Goal: Task Accomplishment & Management: Manage account settings

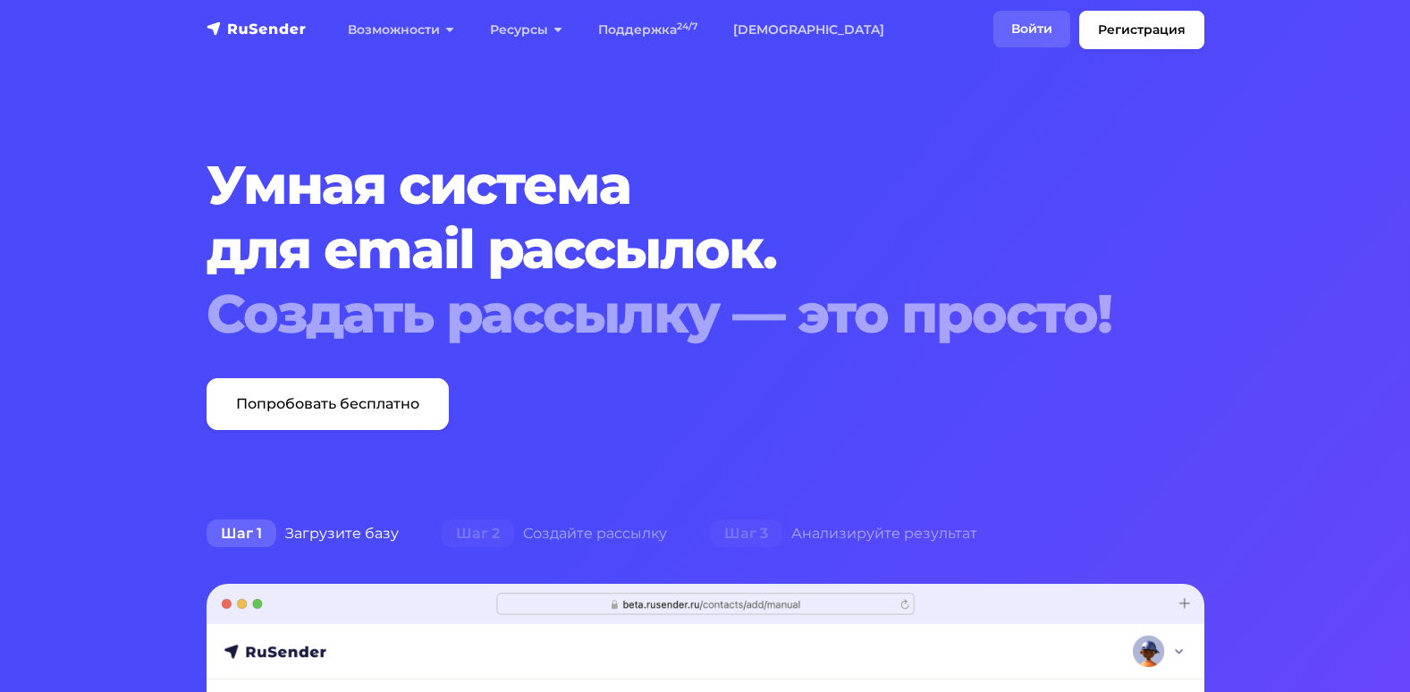
click at [1018, 31] on link "Войти" at bounding box center [1031, 29] width 77 height 37
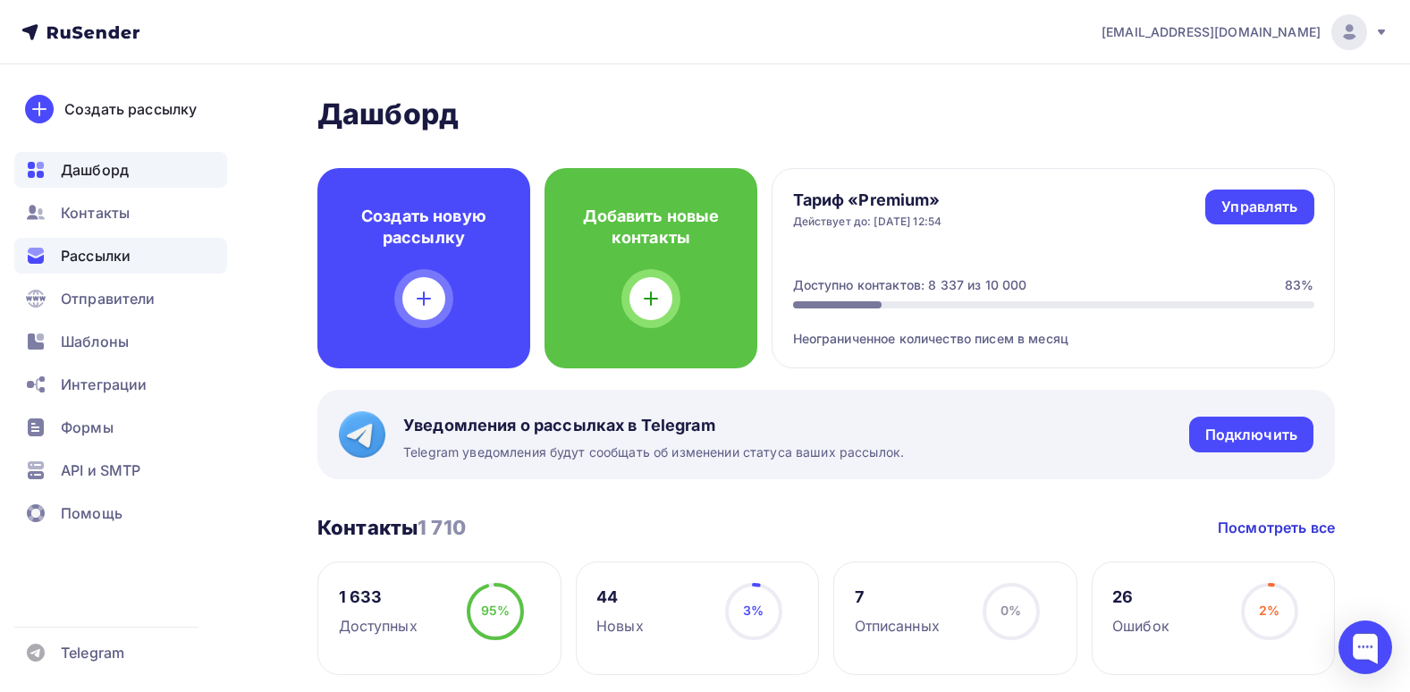
click at [139, 259] on div "Рассылки" at bounding box center [120, 256] width 213 height 36
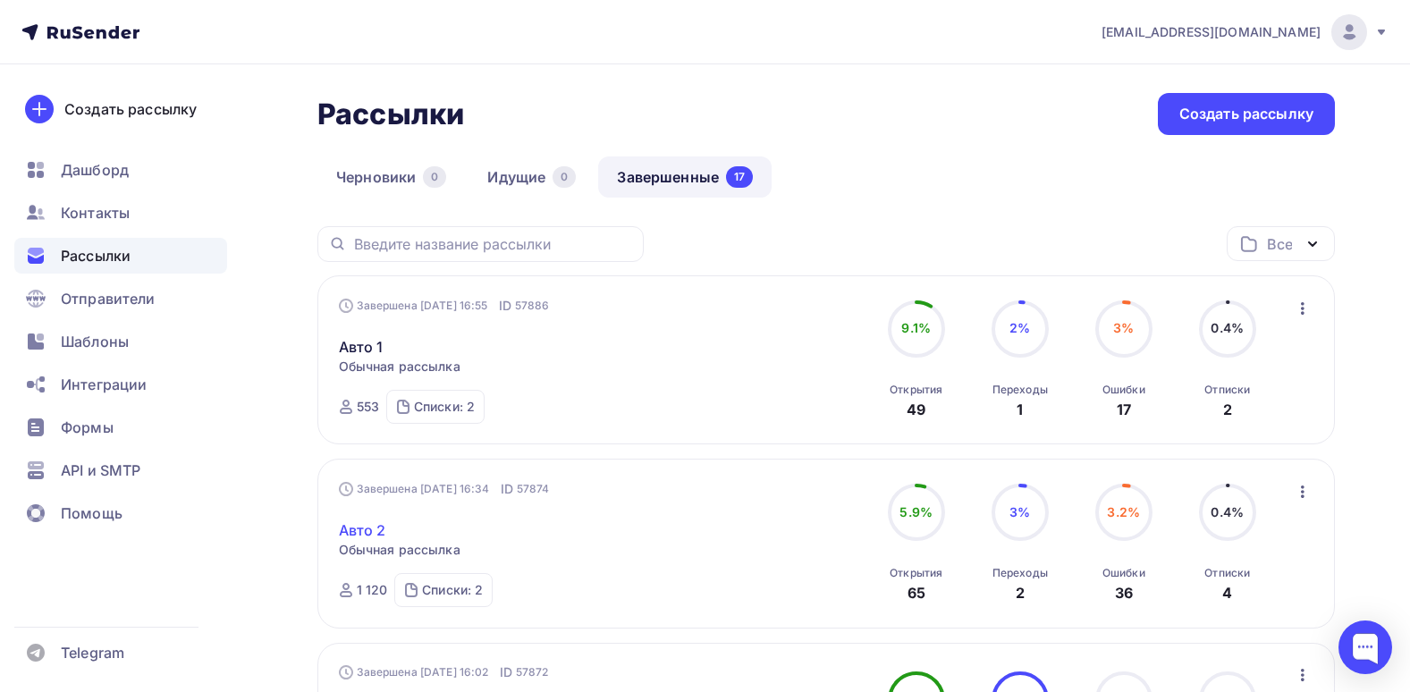
click at [372, 520] on link "Авто 2" at bounding box center [362, 529] width 47 height 21
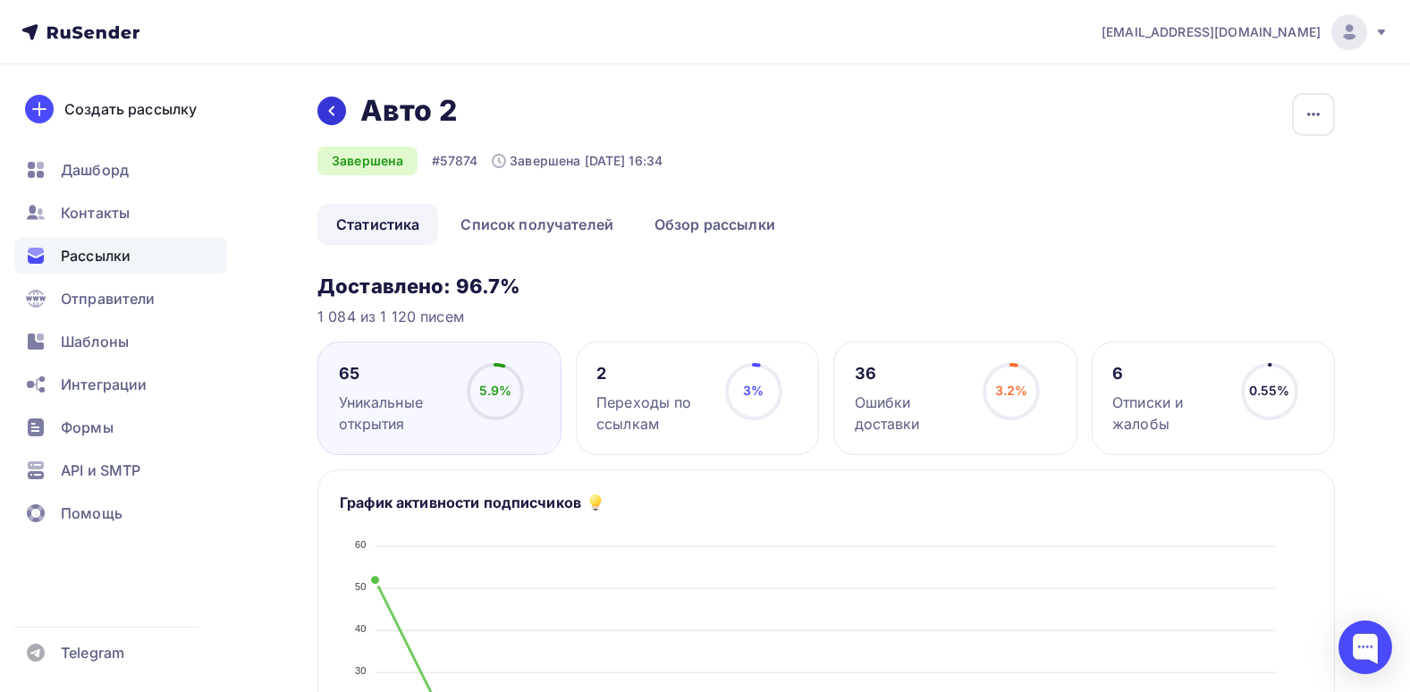
click at [334, 97] on div at bounding box center [331, 111] width 29 height 29
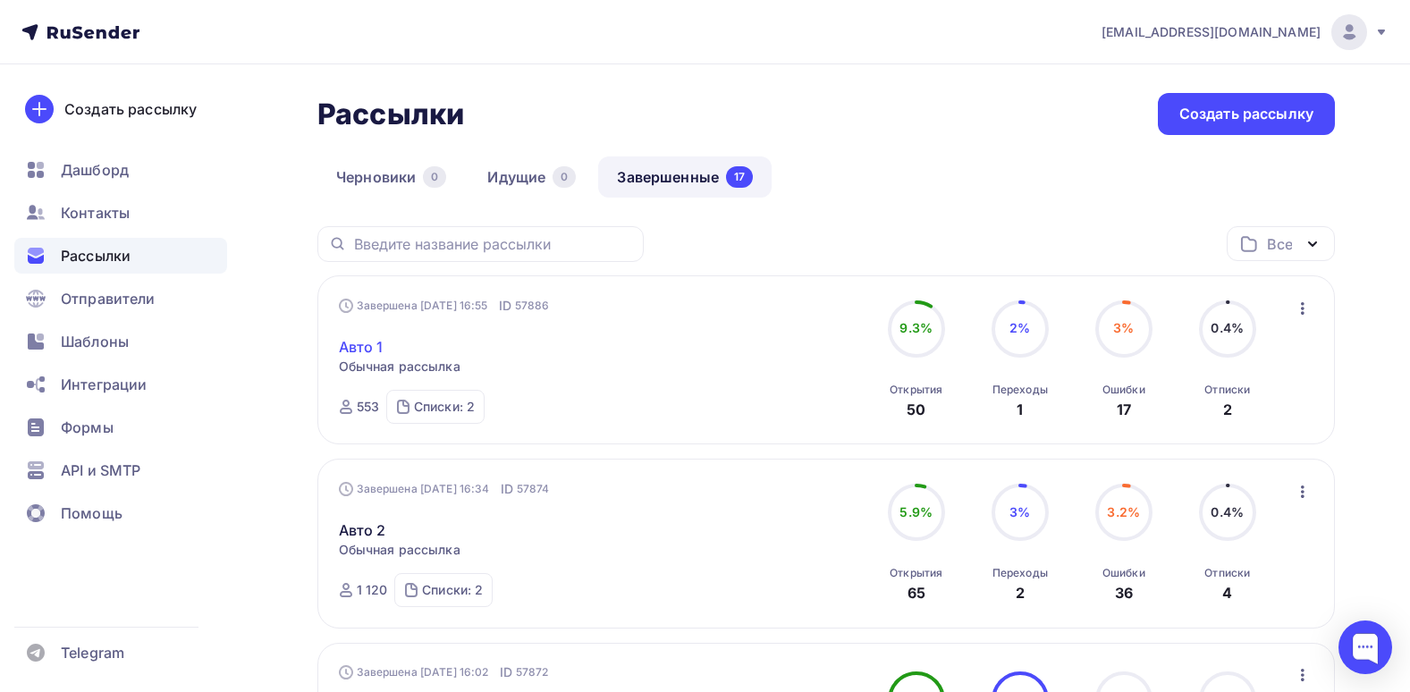
click at [352, 357] on link "Авто 1" at bounding box center [361, 346] width 45 height 21
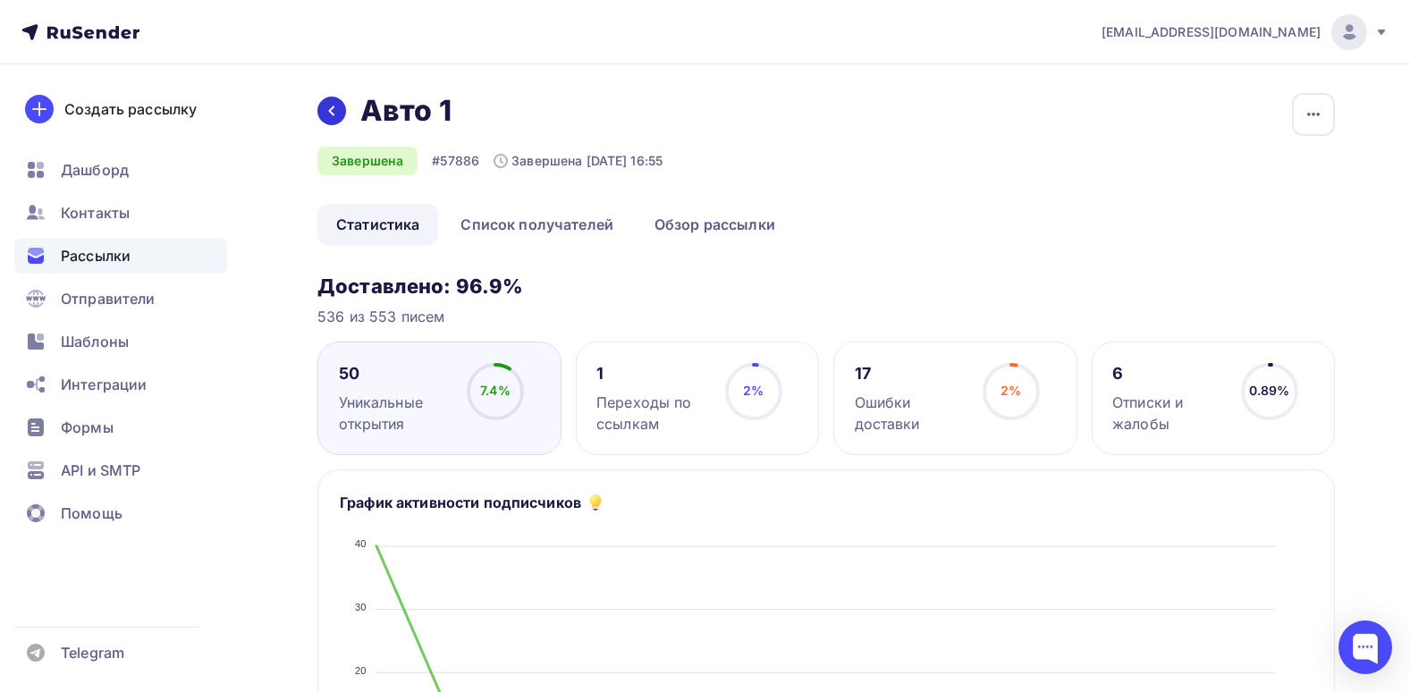
click at [334, 107] on icon at bounding box center [332, 111] width 14 height 14
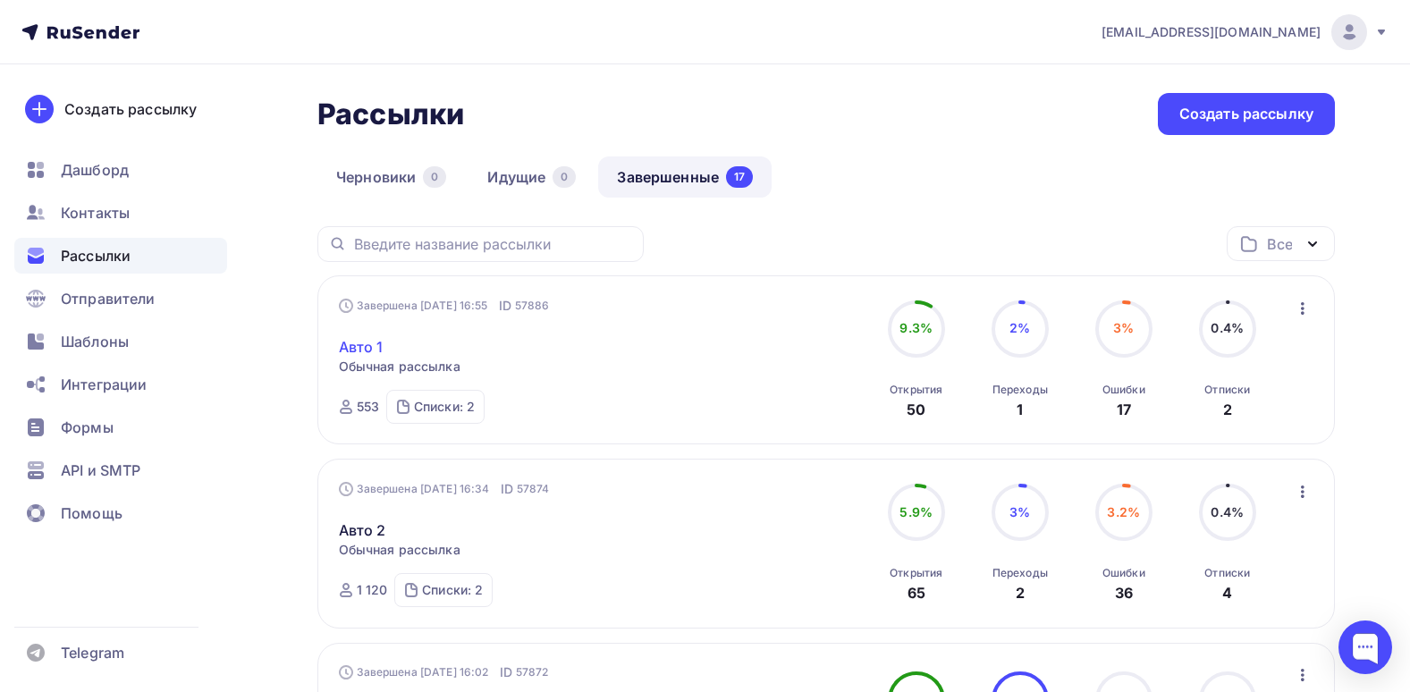
click at [377, 342] on link "Авто 1" at bounding box center [361, 346] width 45 height 21
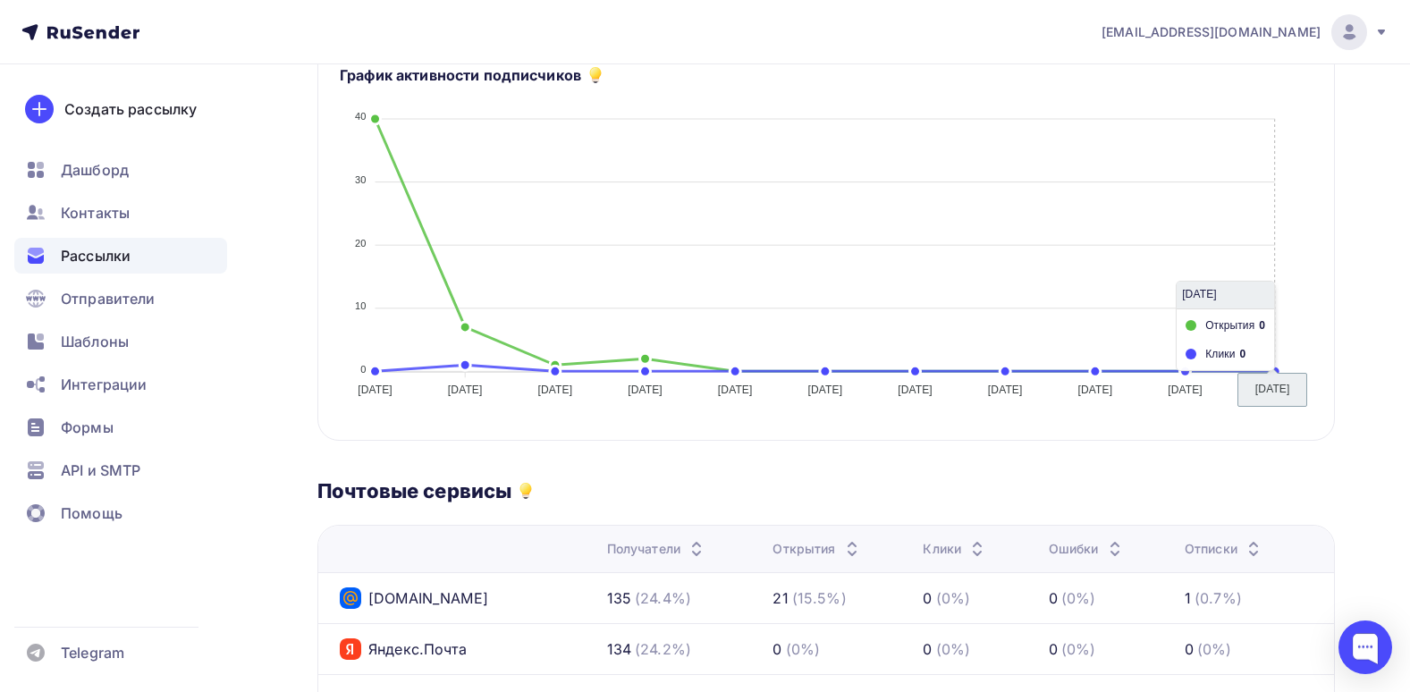
scroll to position [447, 0]
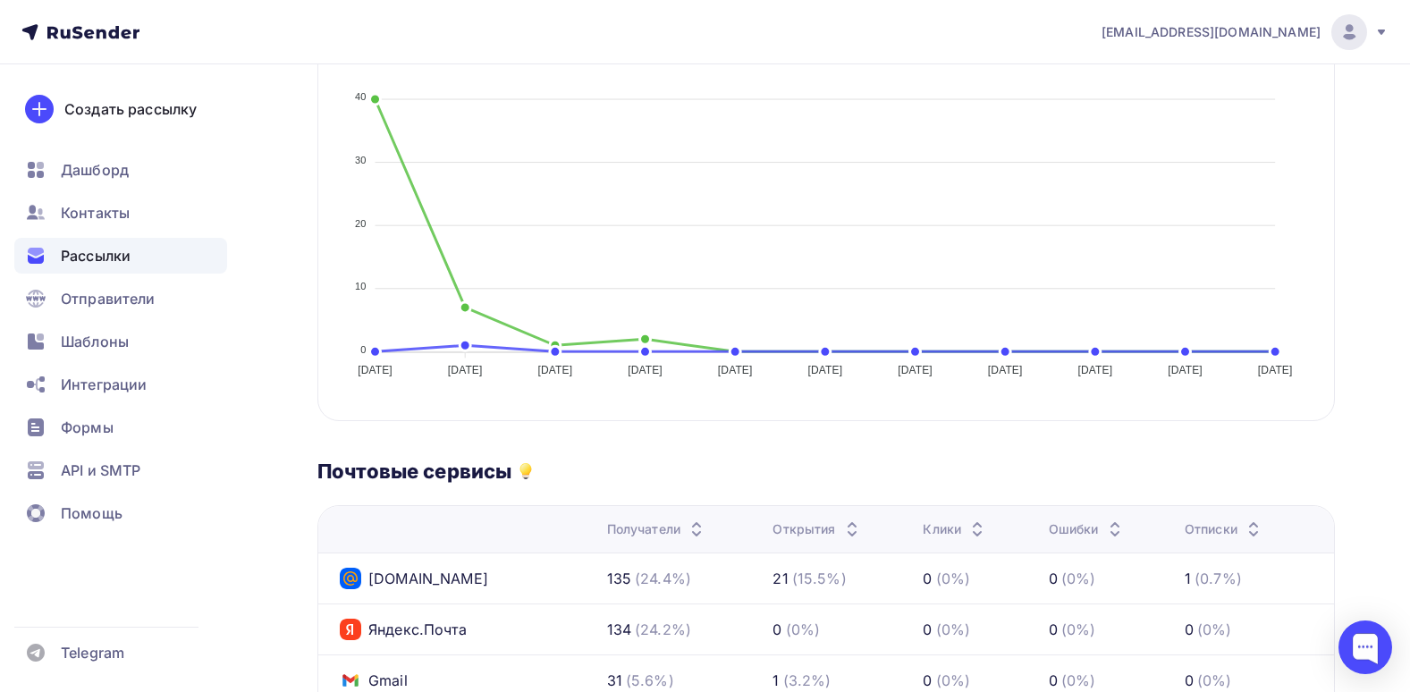
click at [737, 447] on div "Доставлено: 96.9% 536 из 553 писем 50 Уникальные открытия 9.3% 9.3% 1 Переходы …" at bounding box center [825, 512] width 1017 height 1370
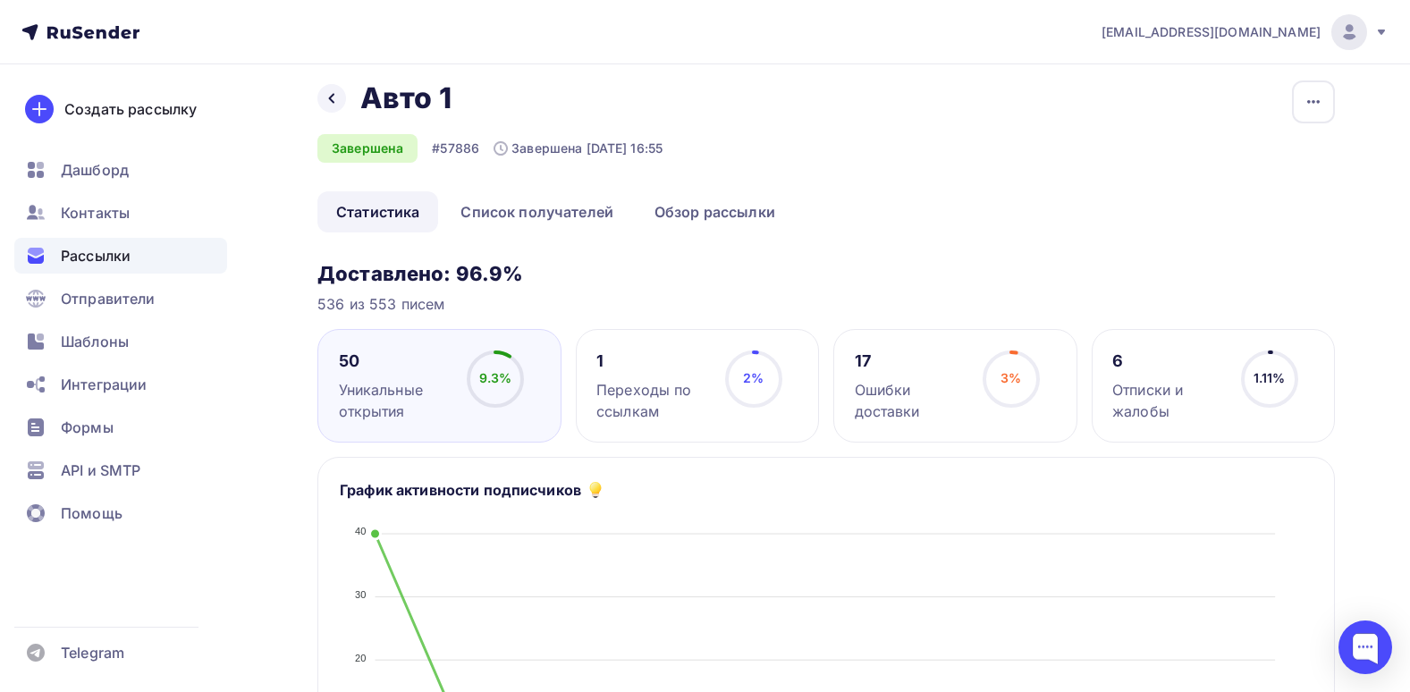
scroll to position [0, 0]
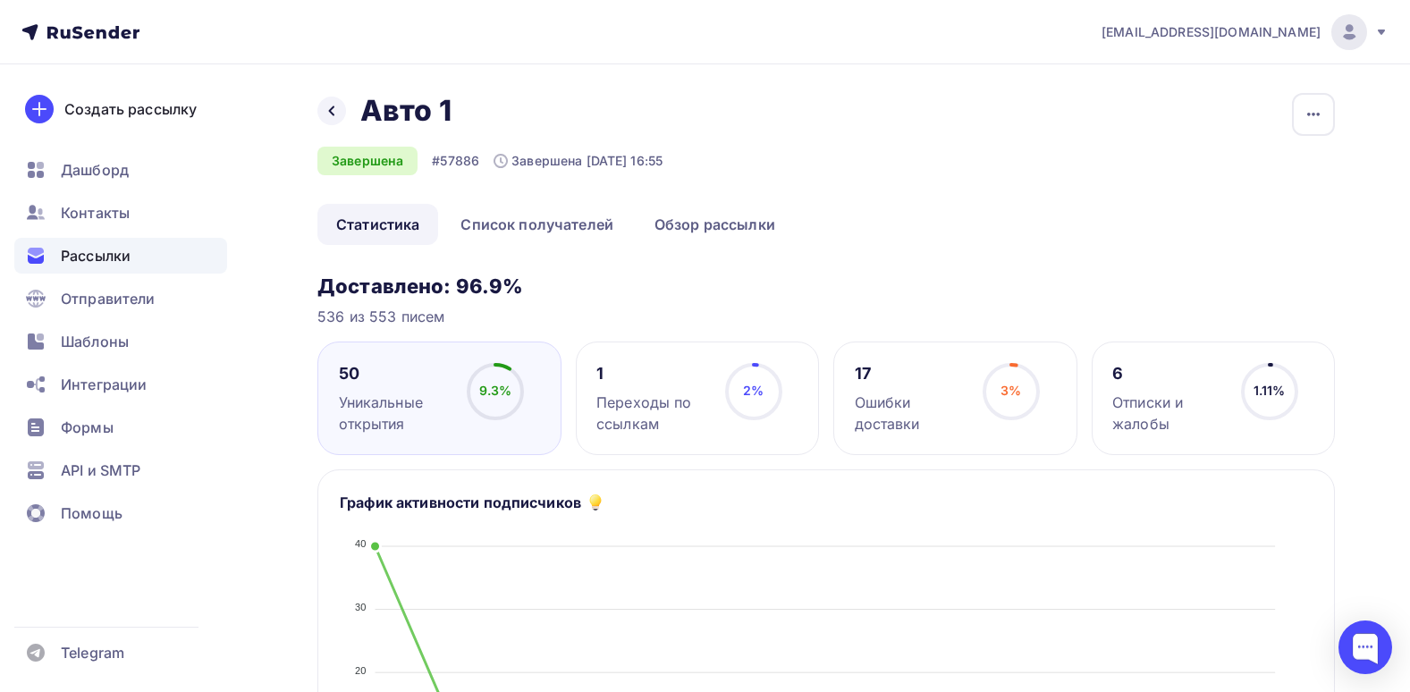
click at [582, 376] on div "1 Переходы по ссылкам 2% 2%" at bounding box center [698, 399] width 244 height 114
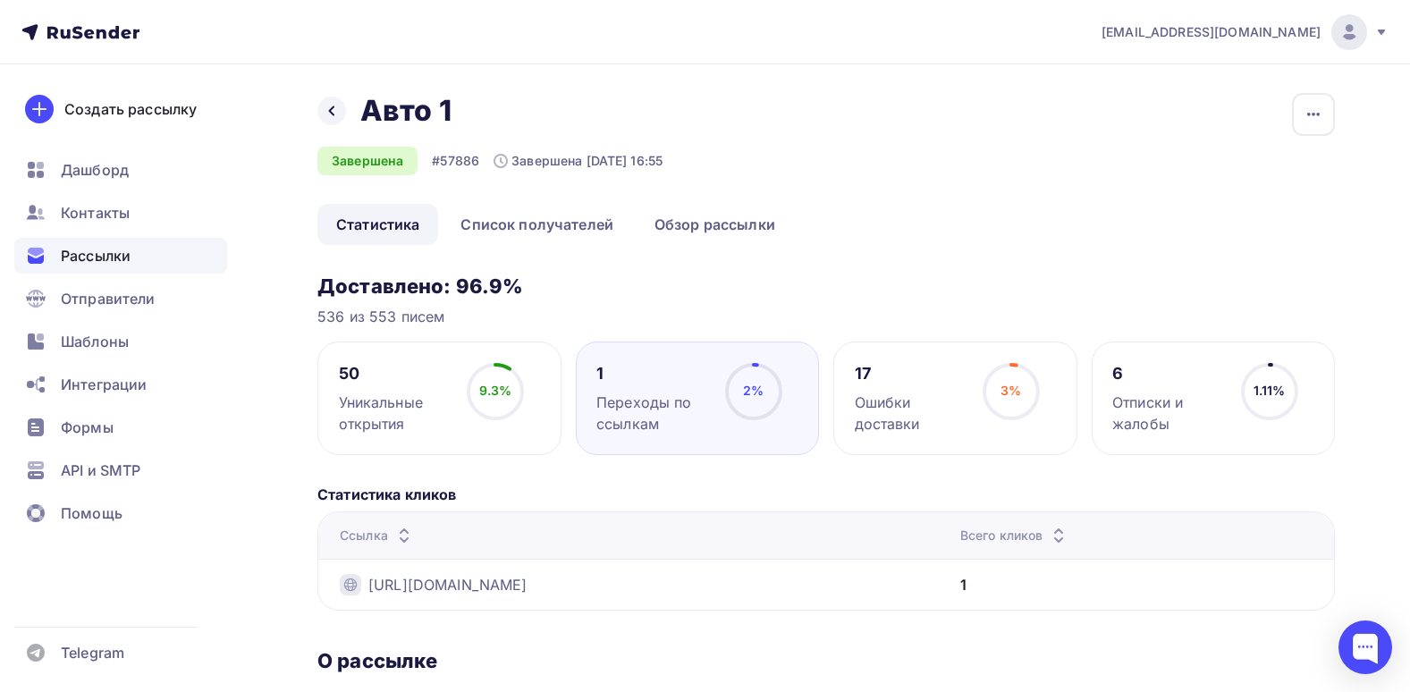
click at [566, 306] on div "536 из 553 писем" at bounding box center [825, 316] width 1017 height 21
click at [631, 368] on div "1" at bounding box center [652, 373] width 113 height 21
click at [362, 398] on div "Уникальные открытия" at bounding box center [395, 413] width 113 height 43
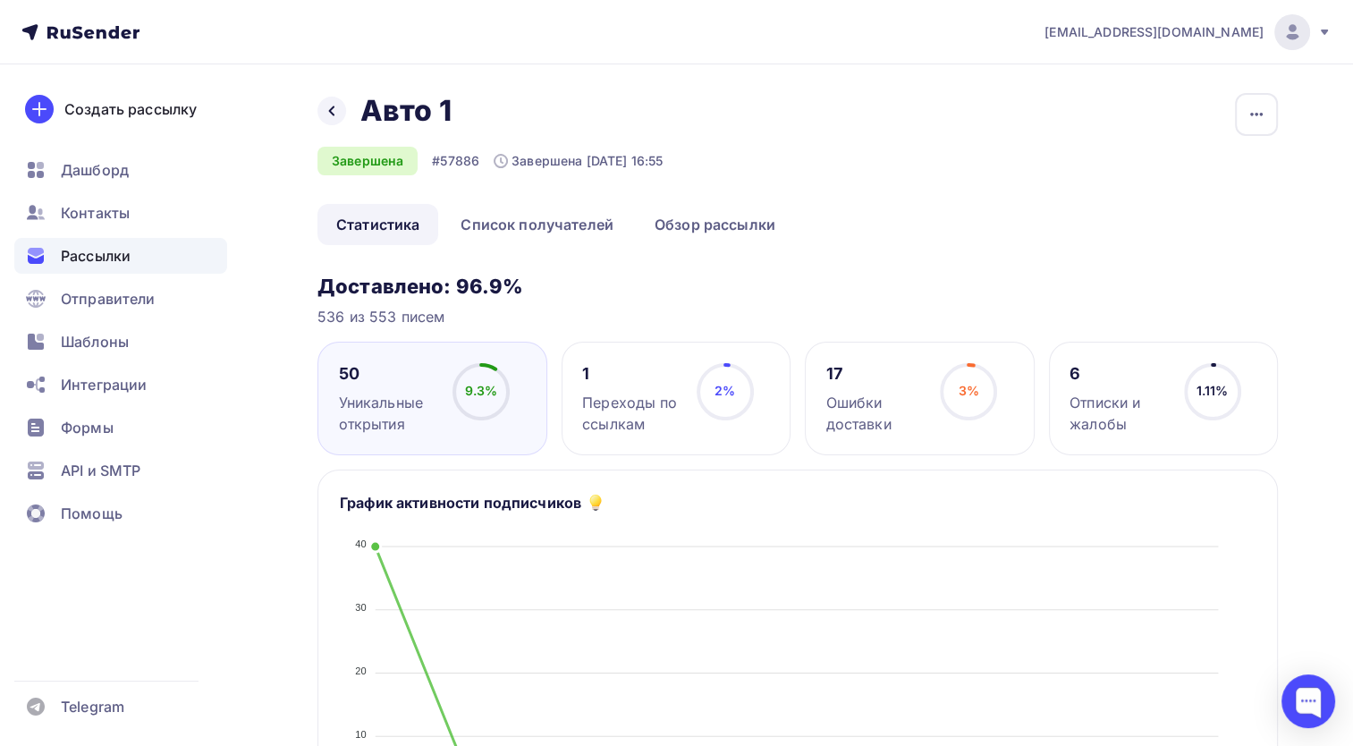
click at [931, 141] on div "Назад Авто 1 Авто 1 Завершена #57886 Завершена [DATE] 16:55 Копировать Добавить…" at bounding box center [797, 148] width 960 height 111
drag, startPoint x: 367, startPoint y: 313, endPoint x: 392, endPoint y: 314, distance: 24.2
click at [392, 314] on div "536 из 553 писем" at bounding box center [797, 316] width 960 height 21
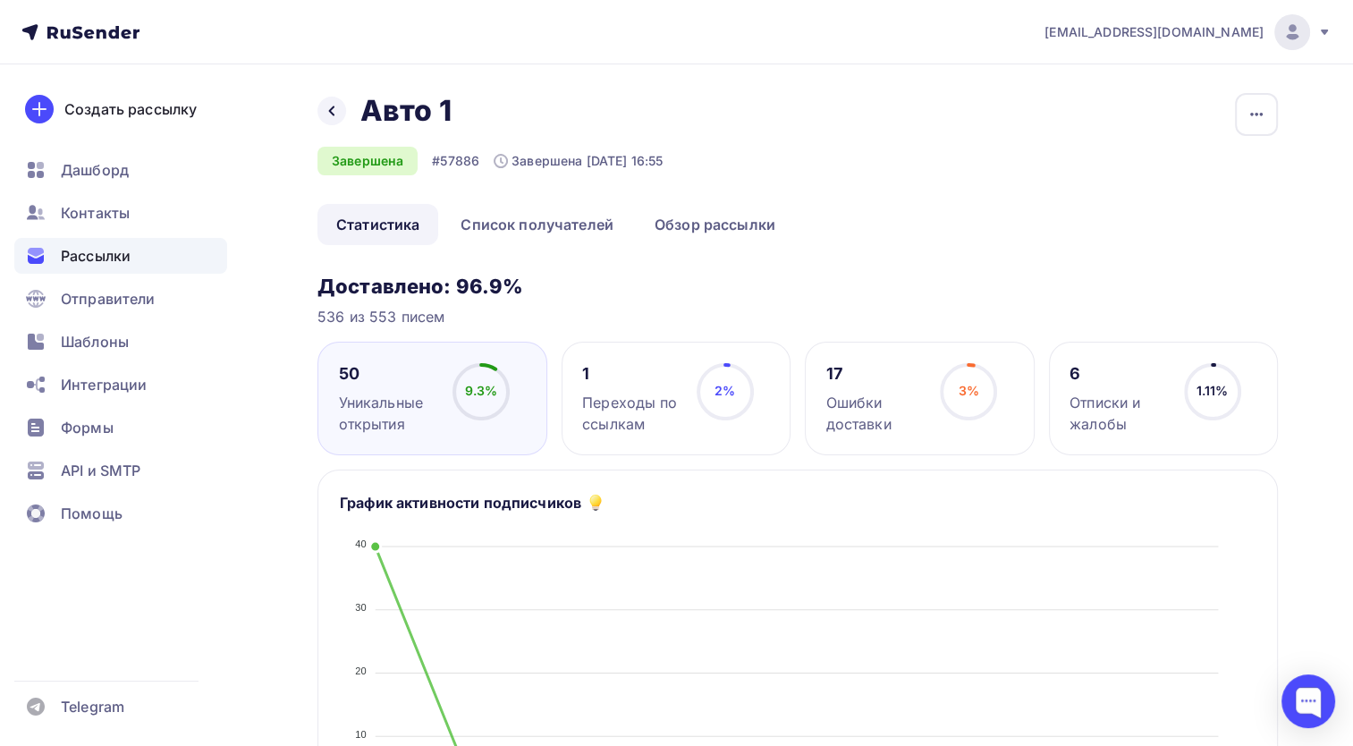
drag, startPoint x: 392, startPoint y: 314, endPoint x: 386, endPoint y: 353, distance: 39.7
click at [386, 353] on div "50 Уникальные открытия 9.3% 9.3%" at bounding box center [432, 399] width 230 height 114
click at [763, 314] on div "536 из 553 писем" at bounding box center [797, 316] width 960 height 21
click at [501, 399] on circle at bounding box center [481, 392] width 54 height 54
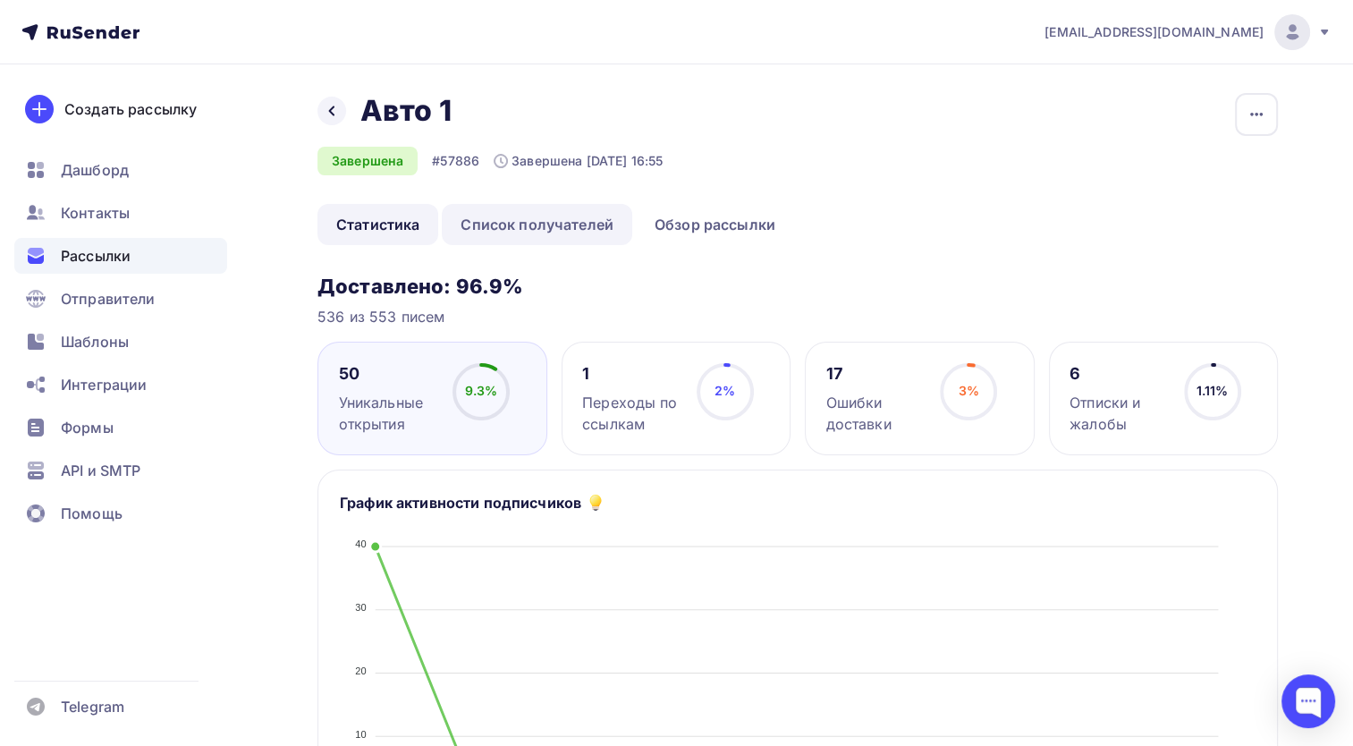
click at [517, 224] on link "Список получателей" at bounding box center [537, 224] width 190 height 41
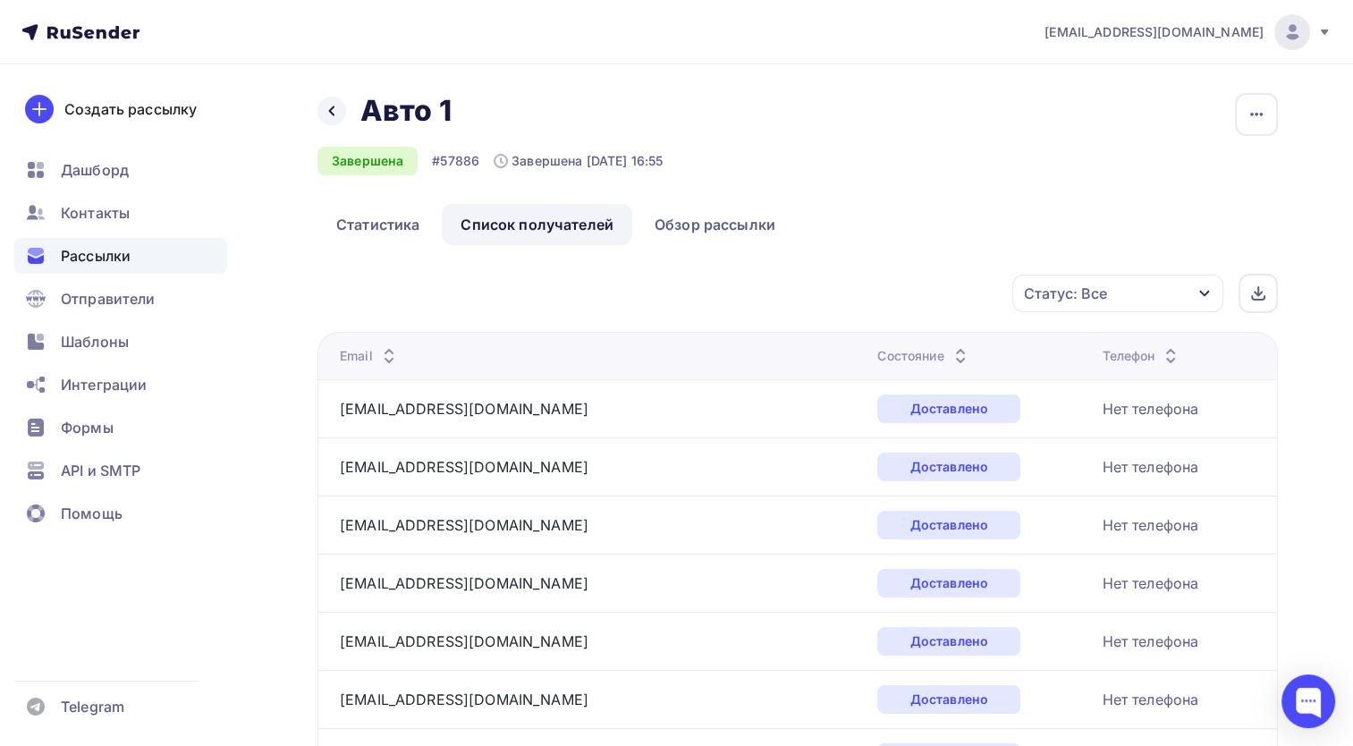
click at [1170, 295] on div "Статус: Все" at bounding box center [1117, 293] width 211 height 38
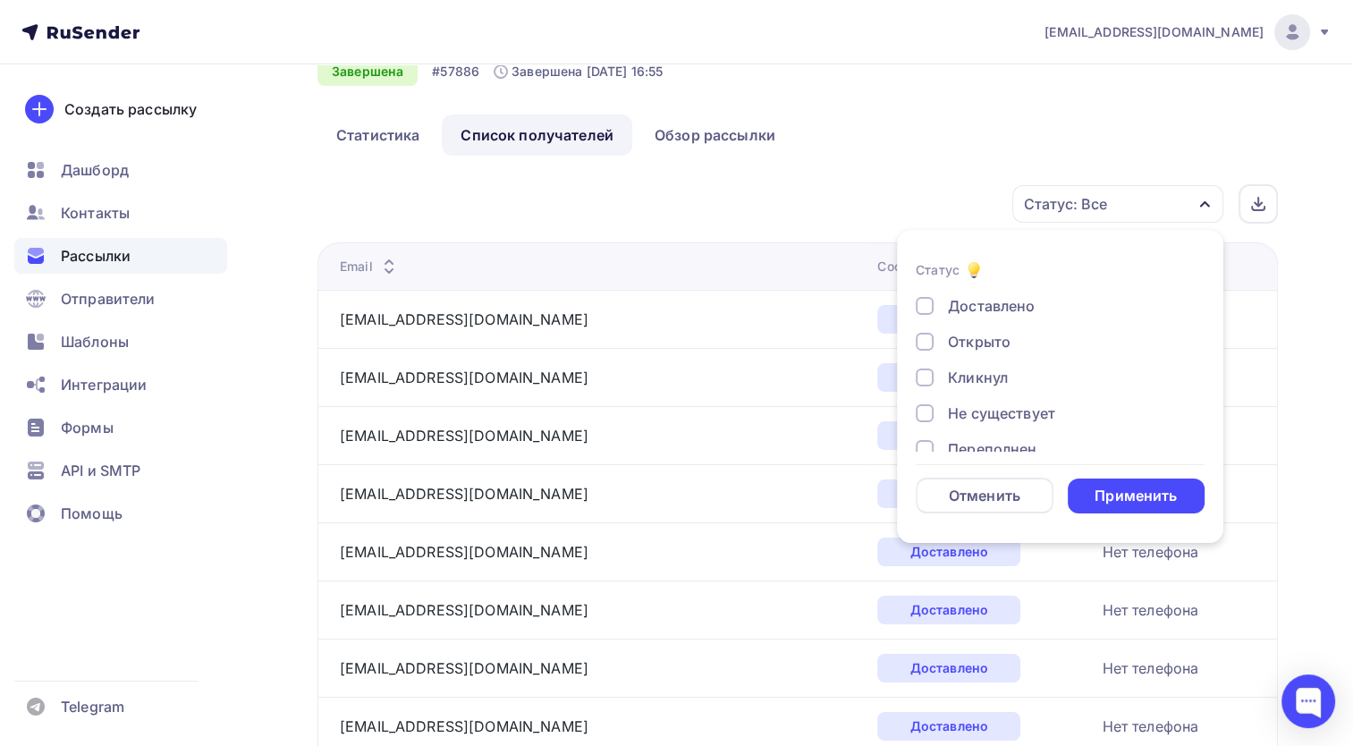
click at [999, 378] on div "Кликнул" at bounding box center [978, 377] width 60 height 21
click at [1131, 471] on form "Статус Доставлено Открыто Кликнул Не существует Переполнен Недоступен Отписан […" at bounding box center [1060, 386] width 289 height 254
click at [1135, 487] on div "Применить" at bounding box center [1135, 495] width 82 height 21
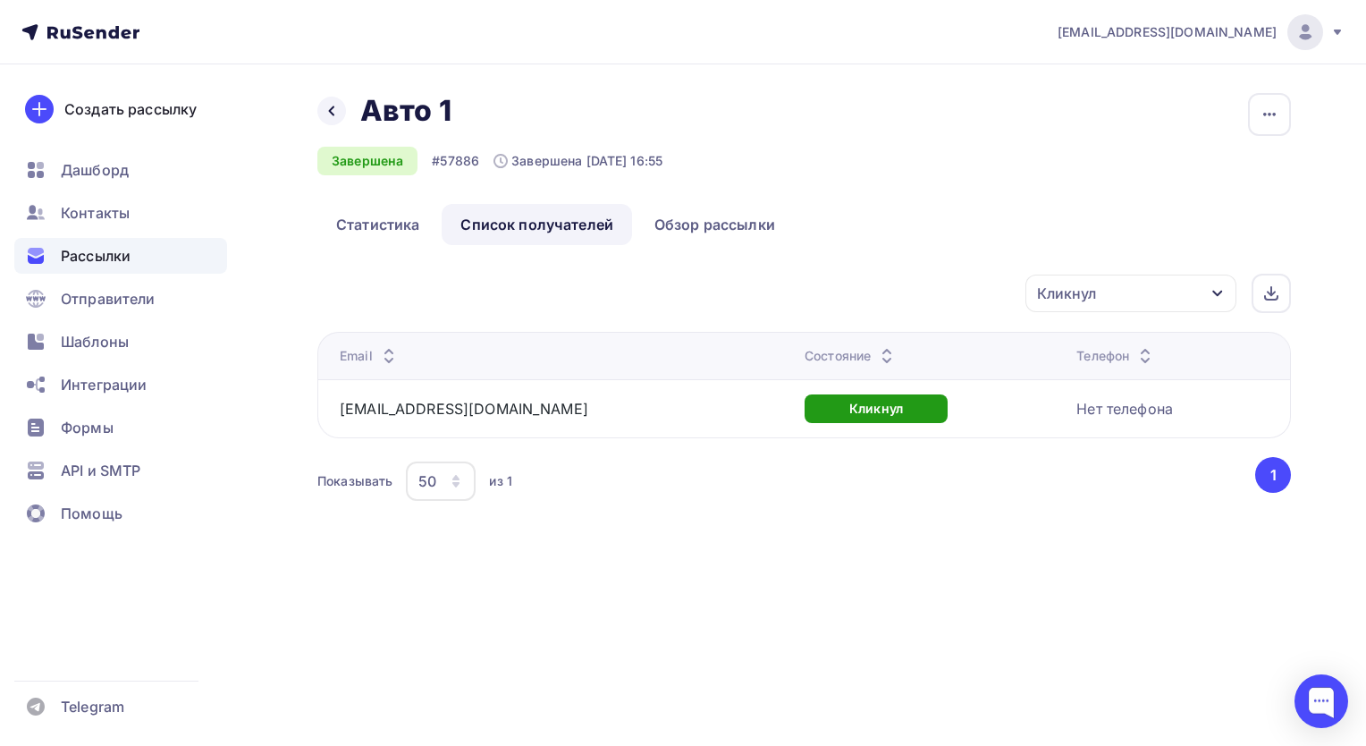
click at [1116, 333] on th "Телефон" at bounding box center [1179, 355] width 221 height 47
click at [1126, 306] on div "Кликнул" at bounding box center [1130, 293] width 211 height 38
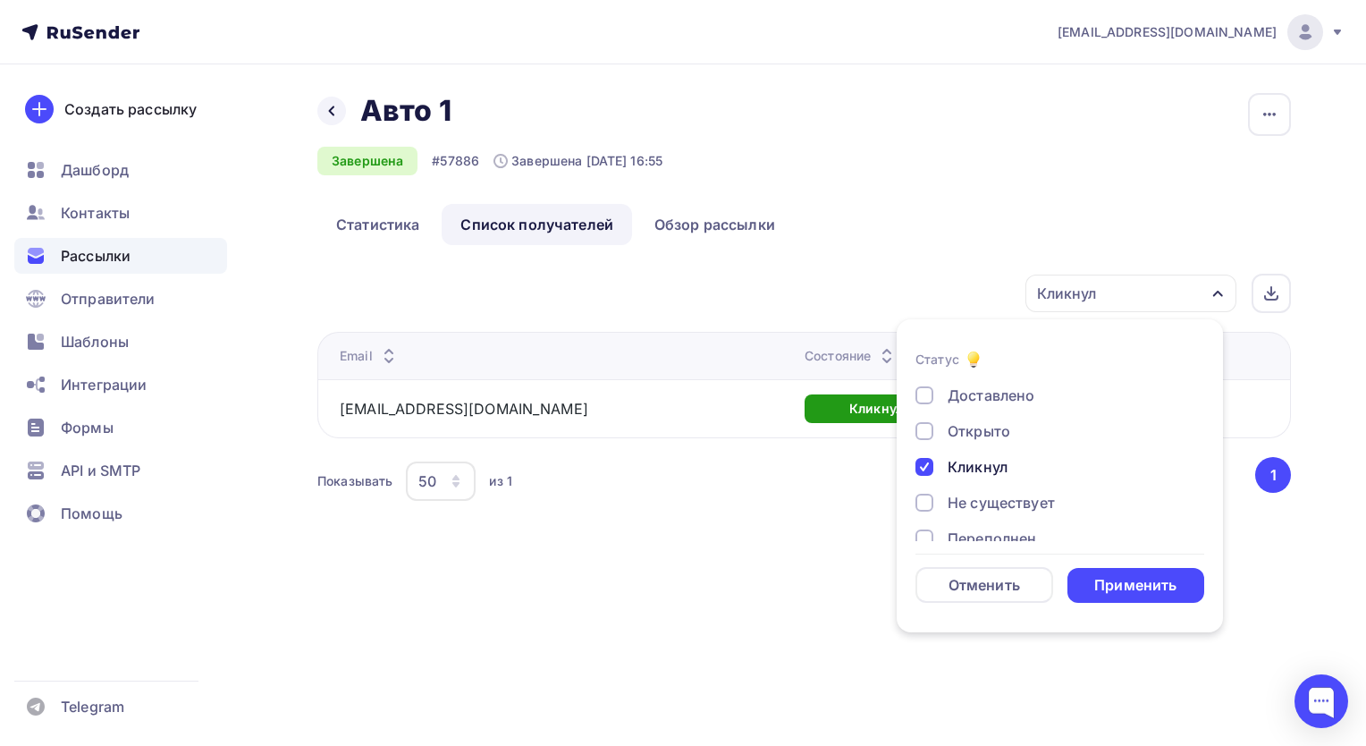
click at [982, 469] on div "Кликнул" at bounding box center [978, 466] width 60 height 21
click at [991, 392] on div "Доставлено" at bounding box center [991, 394] width 87 height 21
click at [988, 388] on div "Доставлено" at bounding box center [991, 394] width 87 height 21
click at [976, 435] on div "Открыто" at bounding box center [979, 430] width 63 height 21
click at [1130, 575] on div "Применить" at bounding box center [1135, 585] width 82 height 21
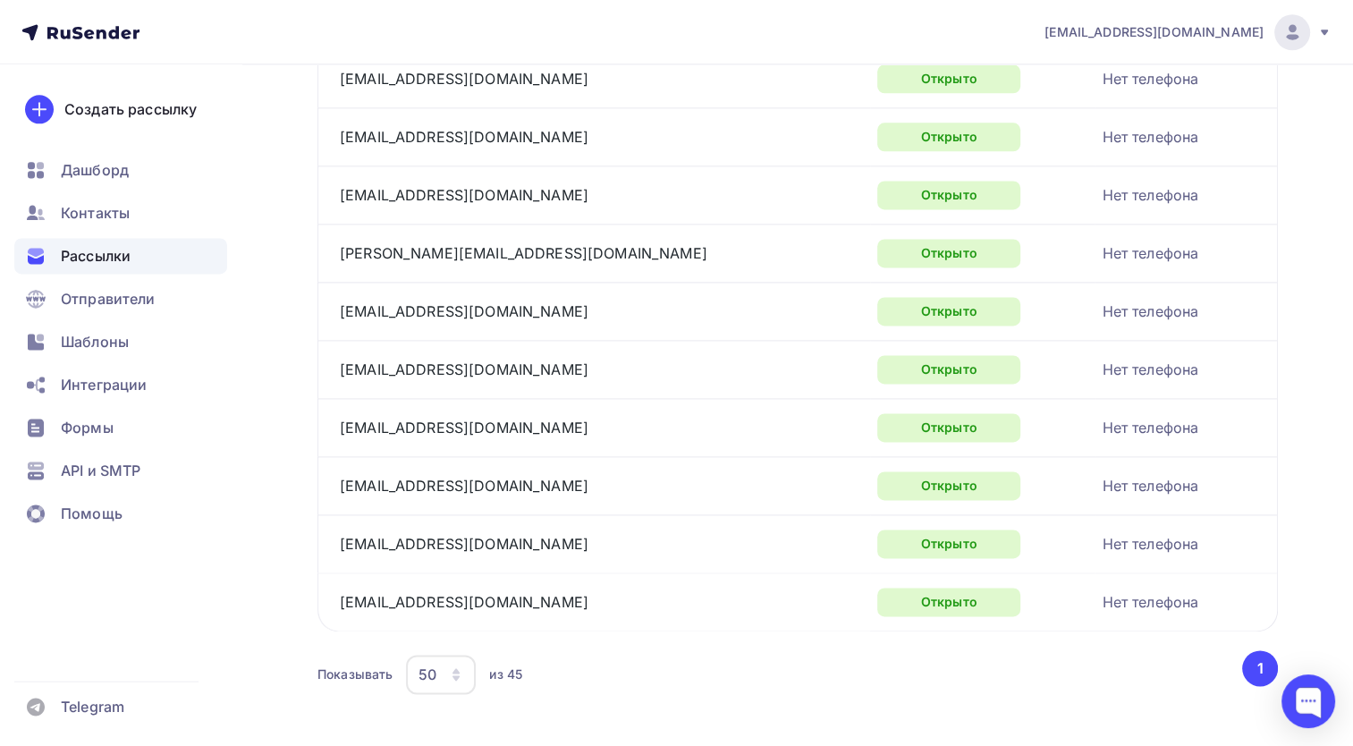
scroll to position [2379, 0]
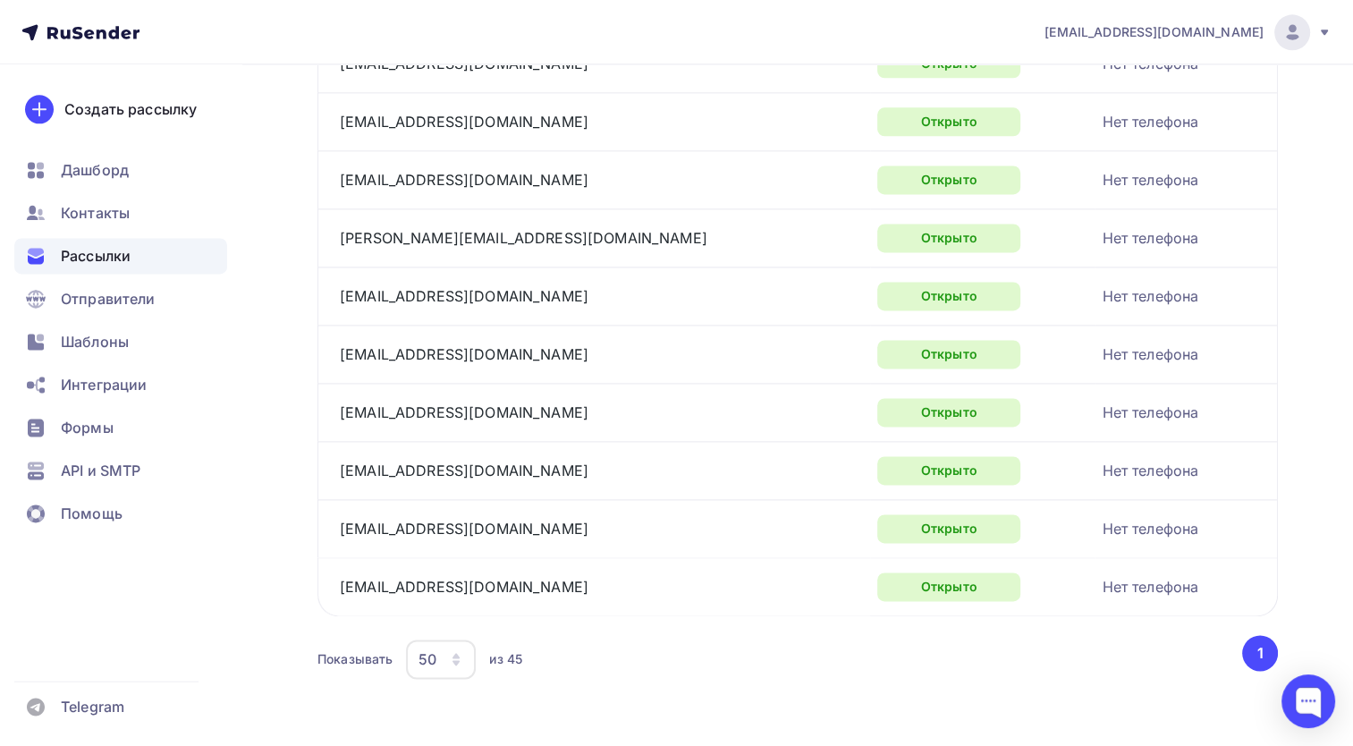
drag, startPoint x: 1151, startPoint y: 252, endPoint x: 1141, endPoint y: 404, distance: 152.3
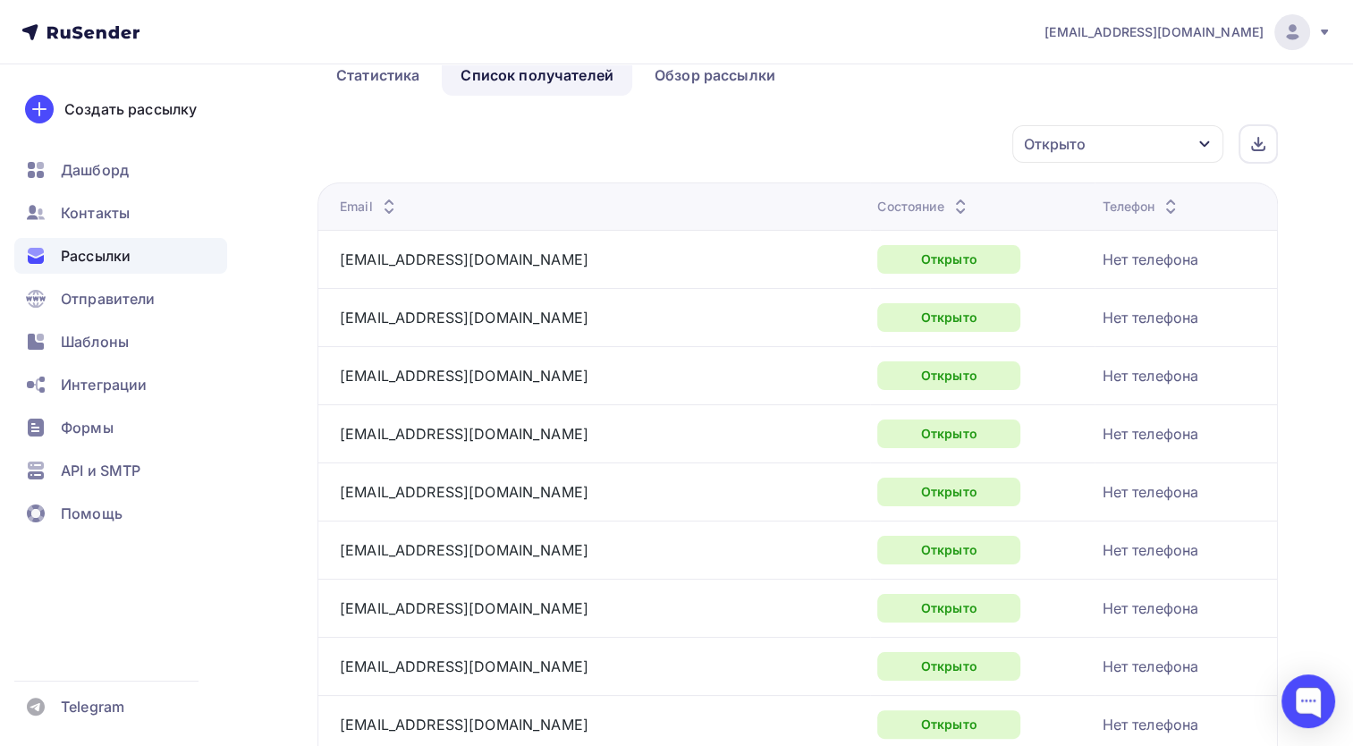
scroll to position [0, 0]
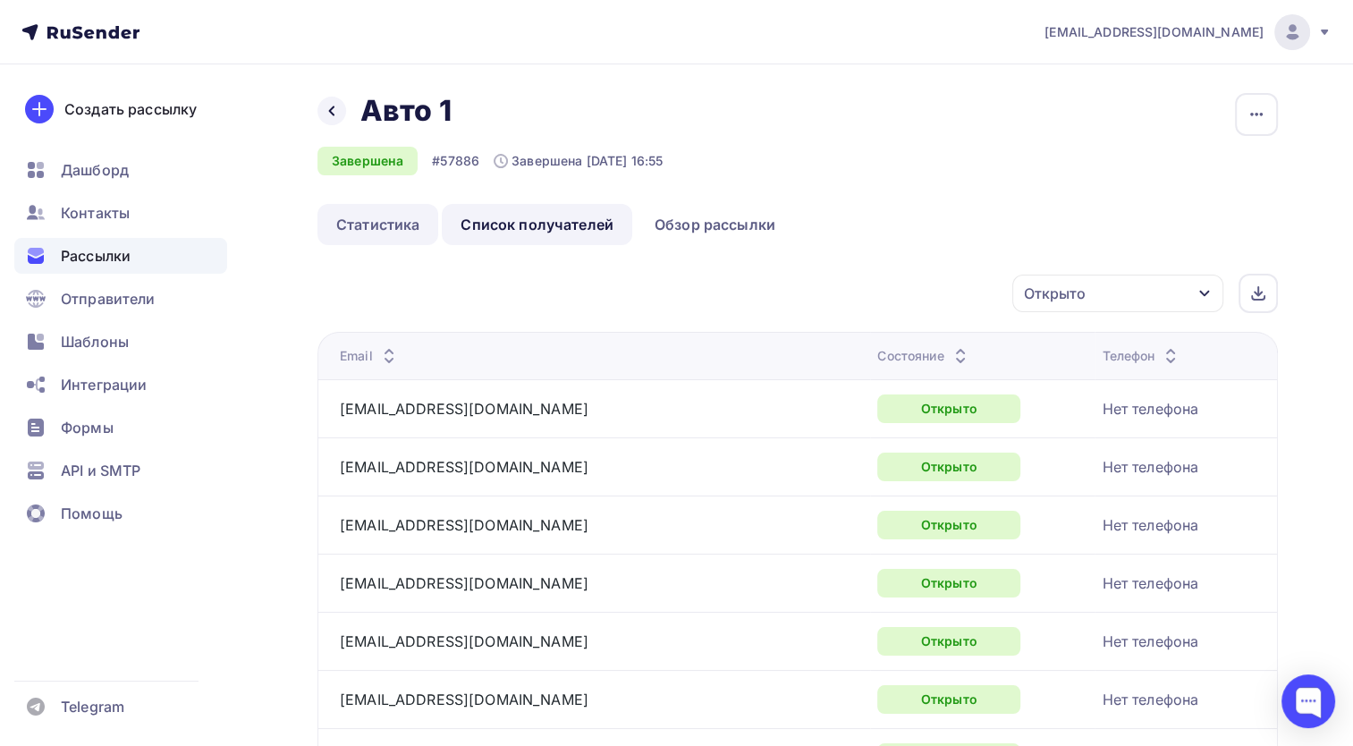
click at [328, 224] on link "Статистика" at bounding box center [377, 224] width 121 height 41
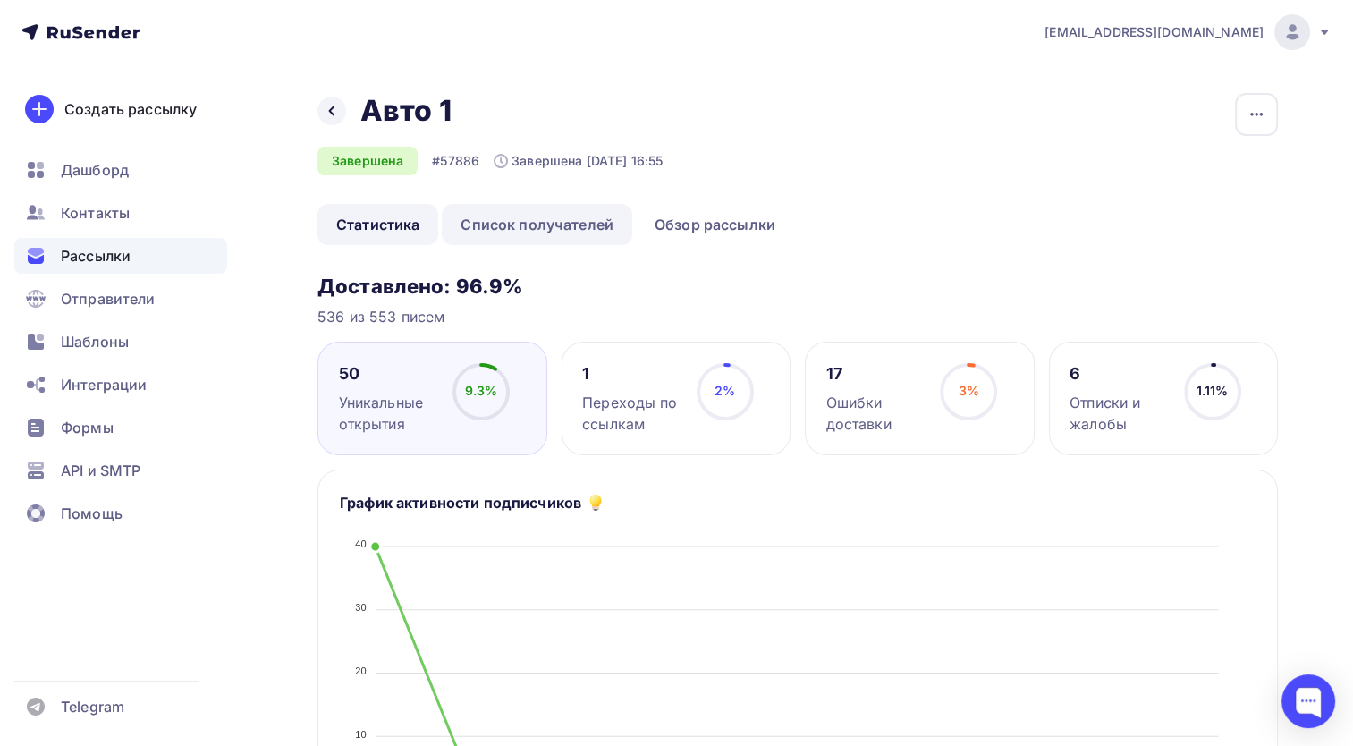
click at [524, 216] on link "Список получателей" at bounding box center [537, 224] width 190 height 41
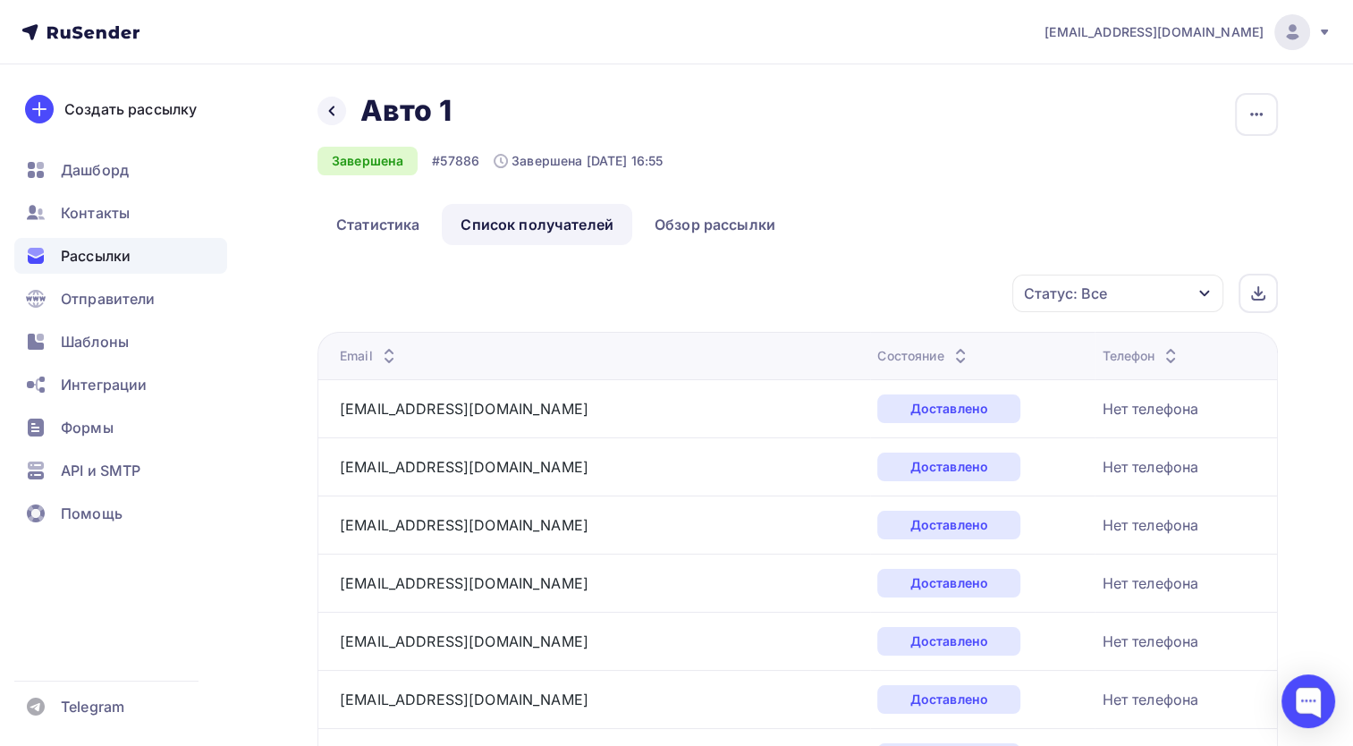
click at [1202, 297] on icon "button" at bounding box center [1204, 293] width 14 height 14
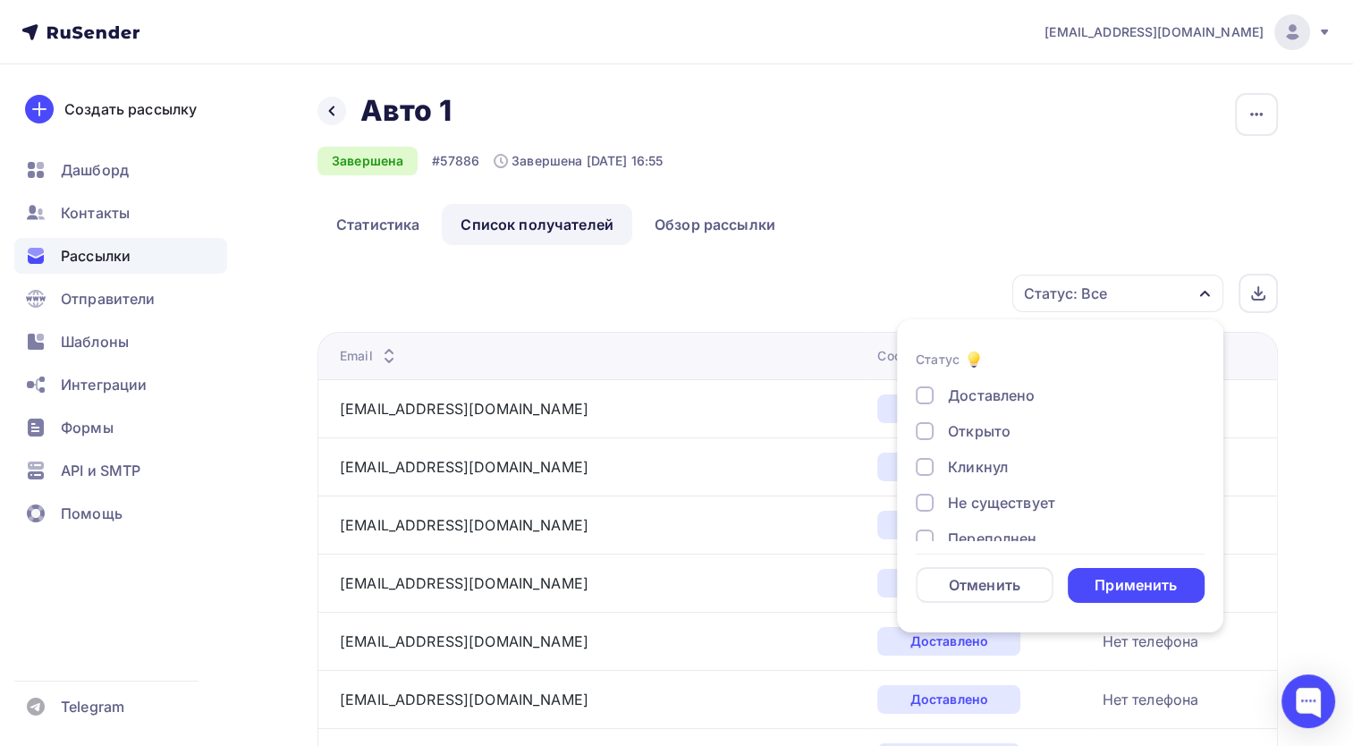
click at [986, 428] on div "Открыто" at bounding box center [979, 430] width 63 height 21
click at [1131, 585] on div "Применить" at bounding box center [1135, 585] width 82 height 21
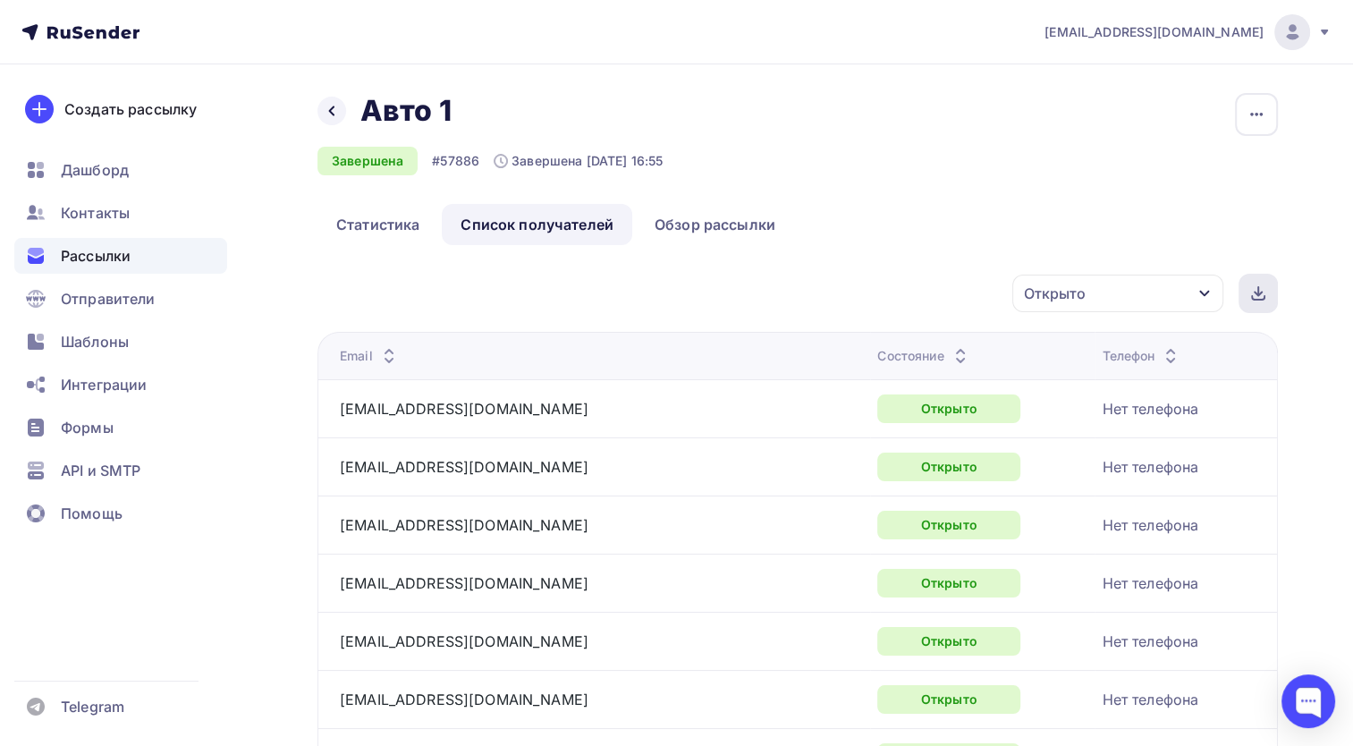
click at [1255, 302] on div at bounding box center [1257, 293] width 39 height 39
drag, startPoint x: 623, startPoint y: 676, endPoint x: 703, endPoint y: 166, distance: 515.8
click at [418, 224] on link "Статистика" at bounding box center [377, 224] width 121 height 41
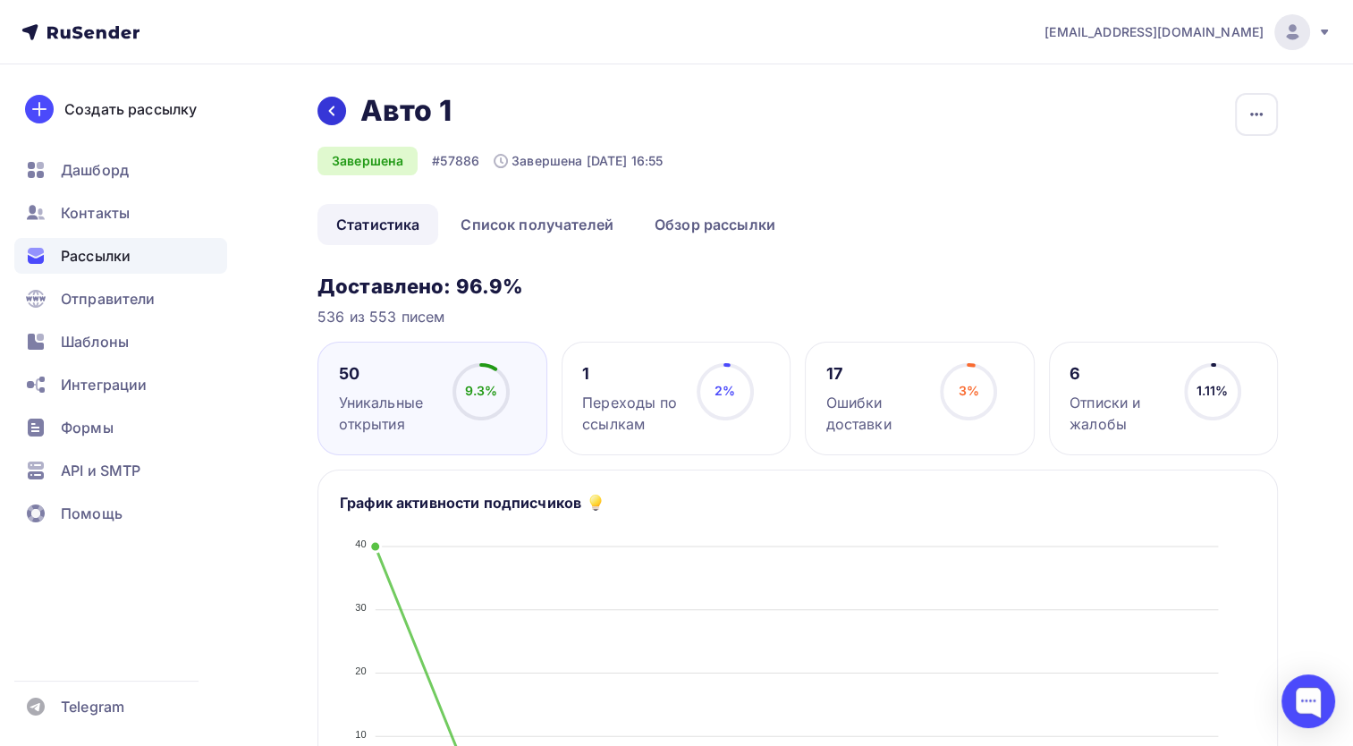
click at [330, 113] on icon at bounding box center [331, 111] width 5 height 10
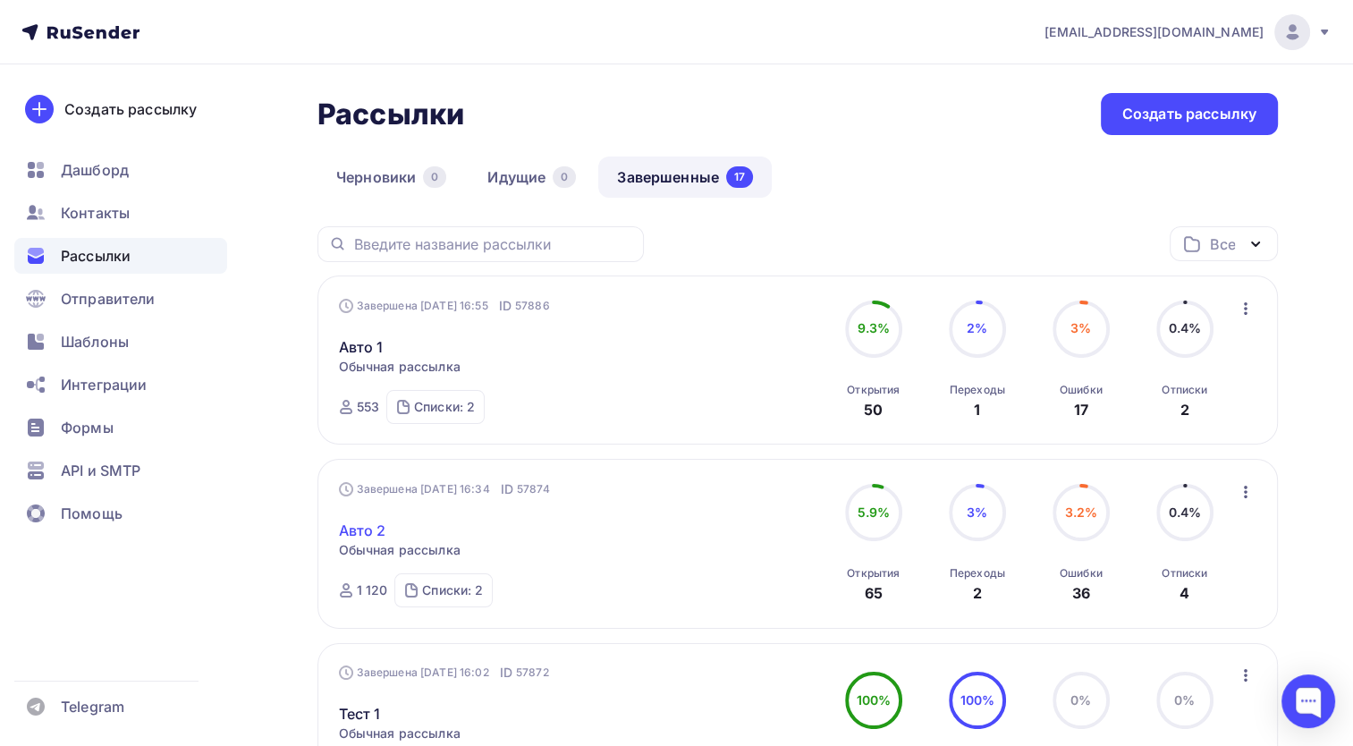
click at [360, 525] on link "Авто 2" at bounding box center [362, 529] width 47 height 21
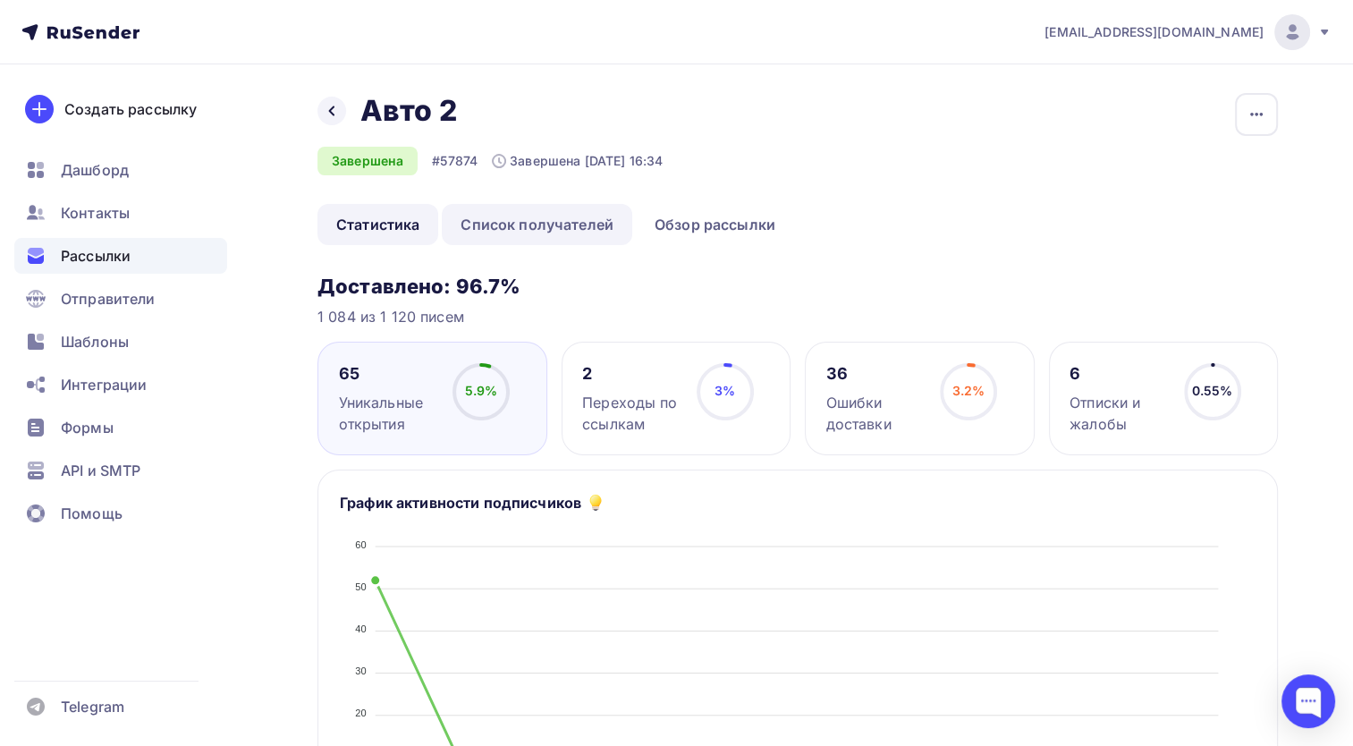
click at [519, 225] on link "Список получателей" at bounding box center [537, 224] width 190 height 41
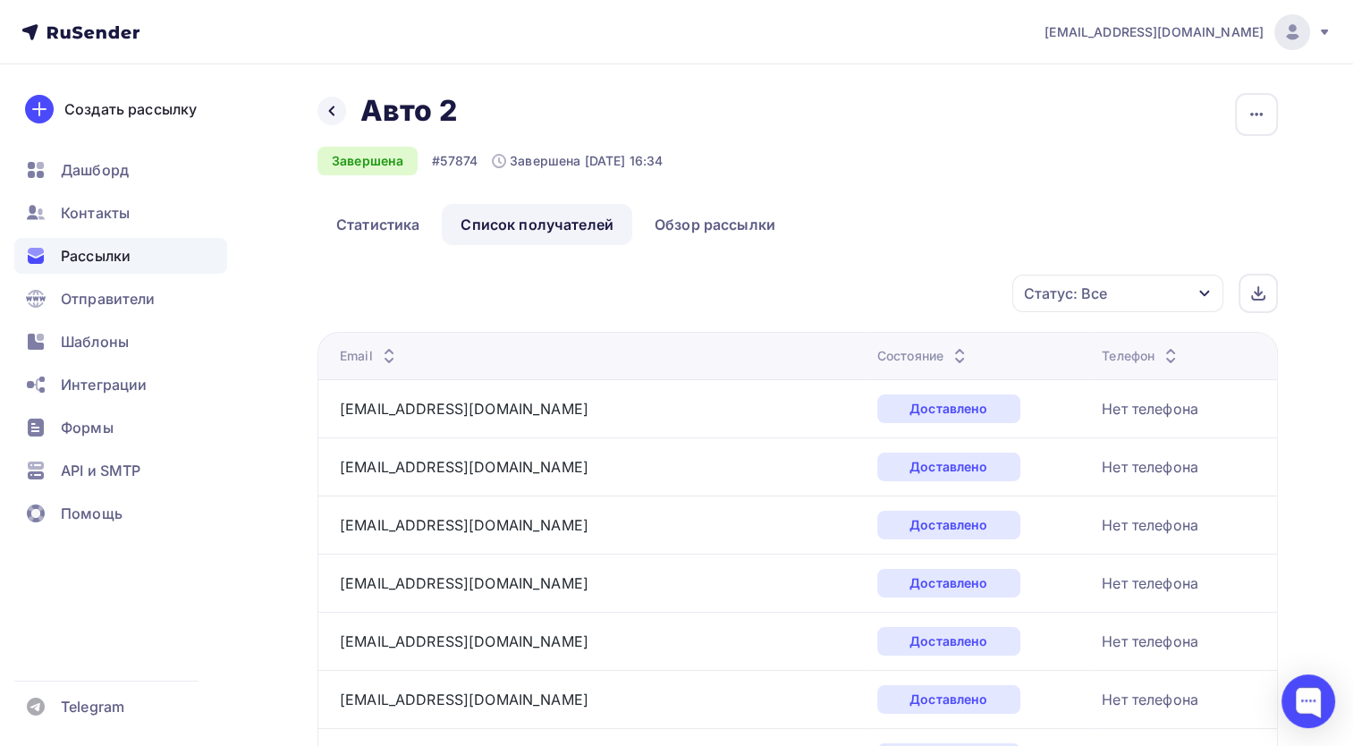
click at [1148, 291] on div "Статус: Все" at bounding box center [1117, 293] width 211 height 38
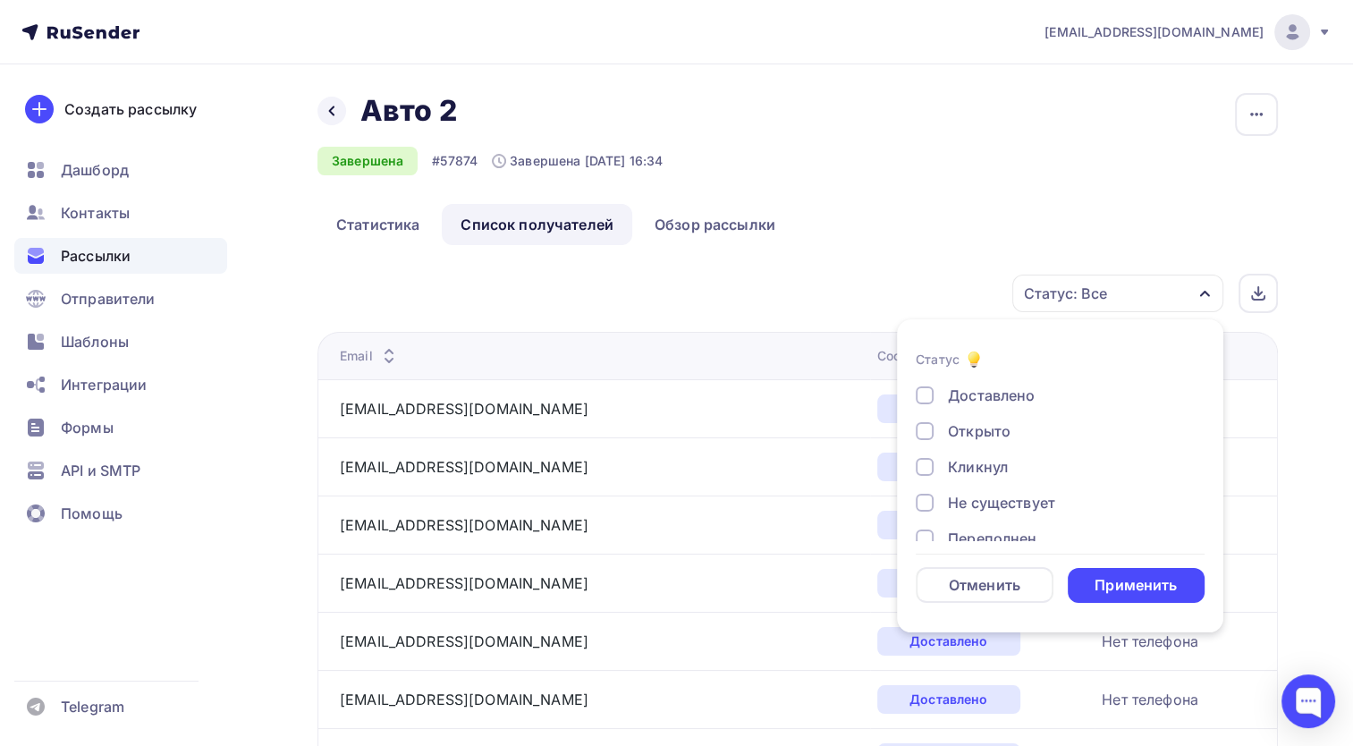
click at [965, 401] on div "Доставлено" at bounding box center [991, 394] width 87 height 21
click at [955, 431] on div "Открыто" at bounding box center [979, 430] width 63 height 21
click at [1127, 570] on div "Применить" at bounding box center [1136, 585] width 138 height 35
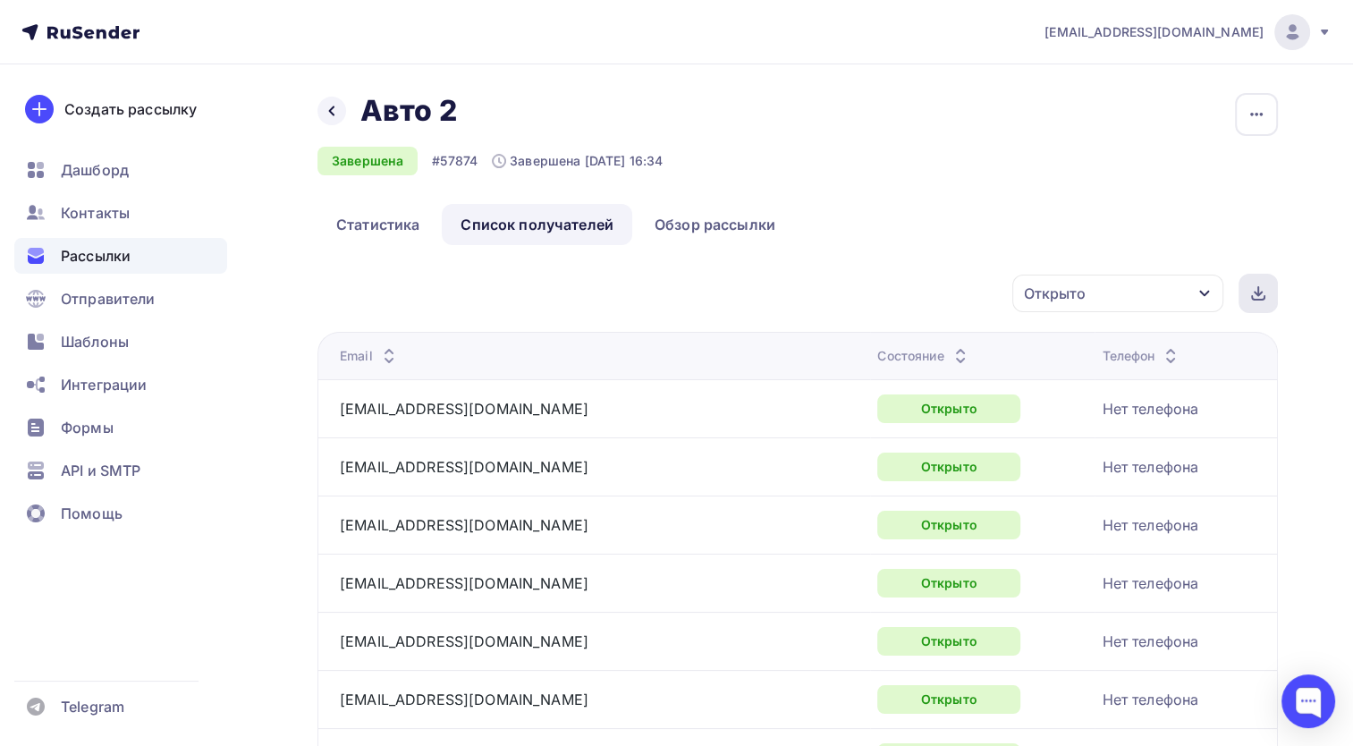
click at [1264, 304] on div at bounding box center [1257, 293] width 39 height 39
click at [830, 288] on div "Открыто Статус Доставлено Открыто Кликнул Не существует Переполнен Недоступен О…" at bounding box center [804, 293] width 948 height 39
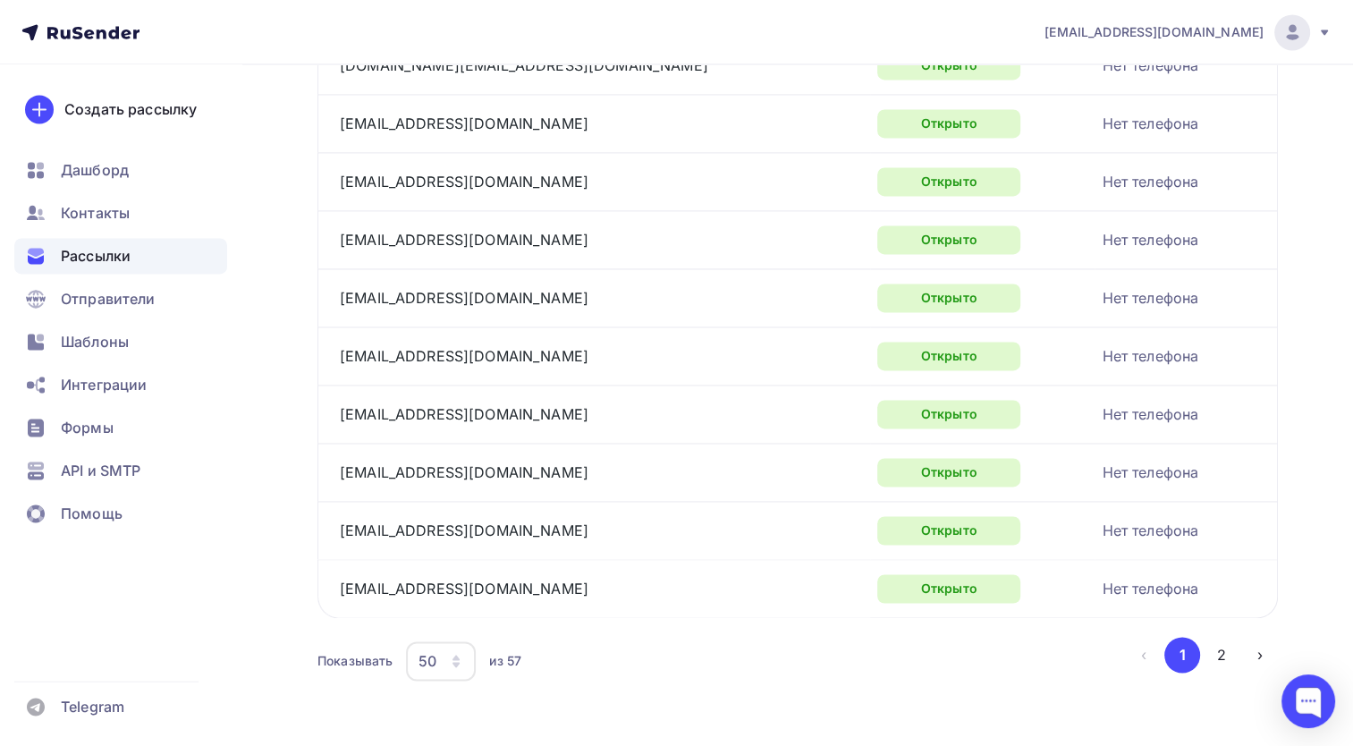
scroll to position [2669, 0]
click at [1264, 327] on td "Нет телефона" at bounding box center [1185, 354] width 182 height 58
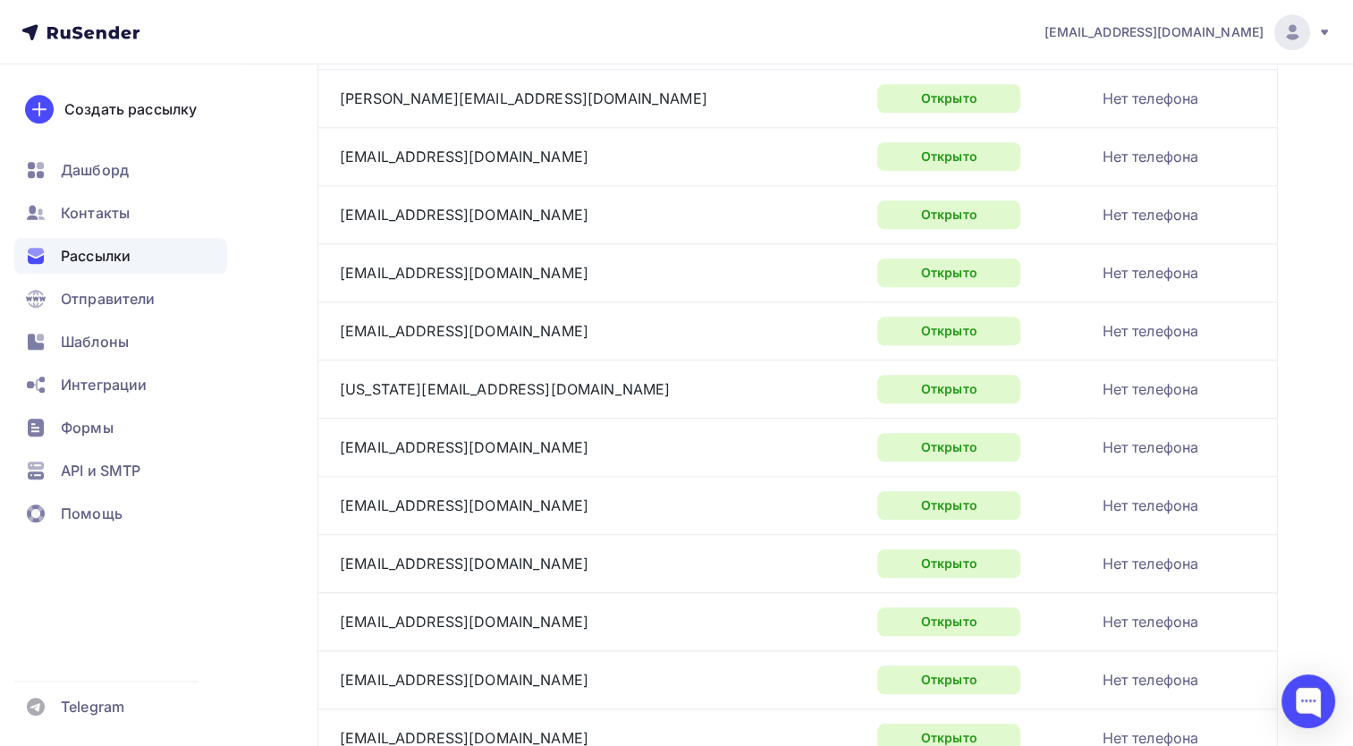
scroll to position [1685, 0]
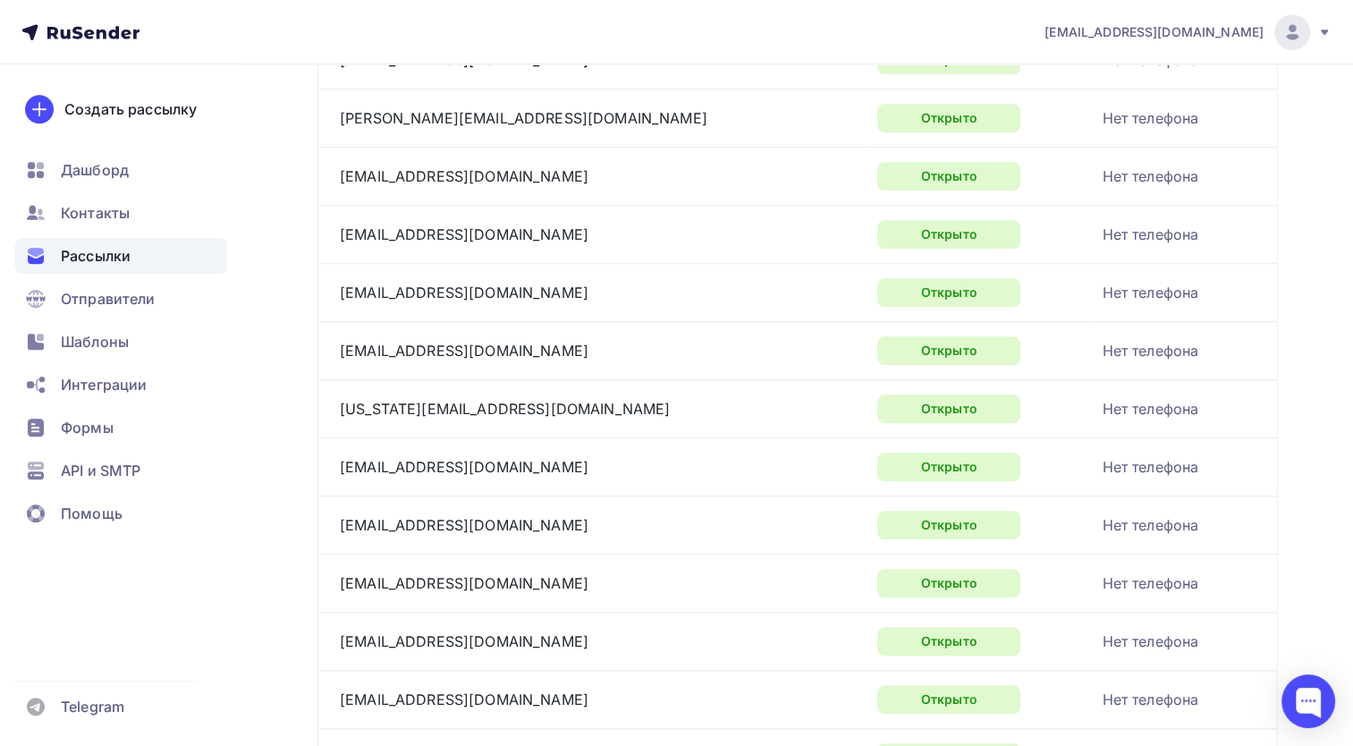
click at [497, 302] on td "[EMAIL_ADDRESS][DOMAIN_NAME]" at bounding box center [593, 292] width 553 height 58
click at [500, 288] on div "[EMAIL_ADDRESS][DOMAIN_NAME]" at bounding box center [563, 292] width 447 height 29
click at [500, 290] on div "[EMAIL_ADDRESS][DOMAIN_NAME]" at bounding box center [563, 292] width 447 height 29
click at [695, 57] on nav "[EMAIL_ADDRESS][DOMAIN_NAME] Аккаунт Тарифы Выйти Создать рассылку [GEOGRAPHIC_…" at bounding box center [676, 32] width 1353 height 64
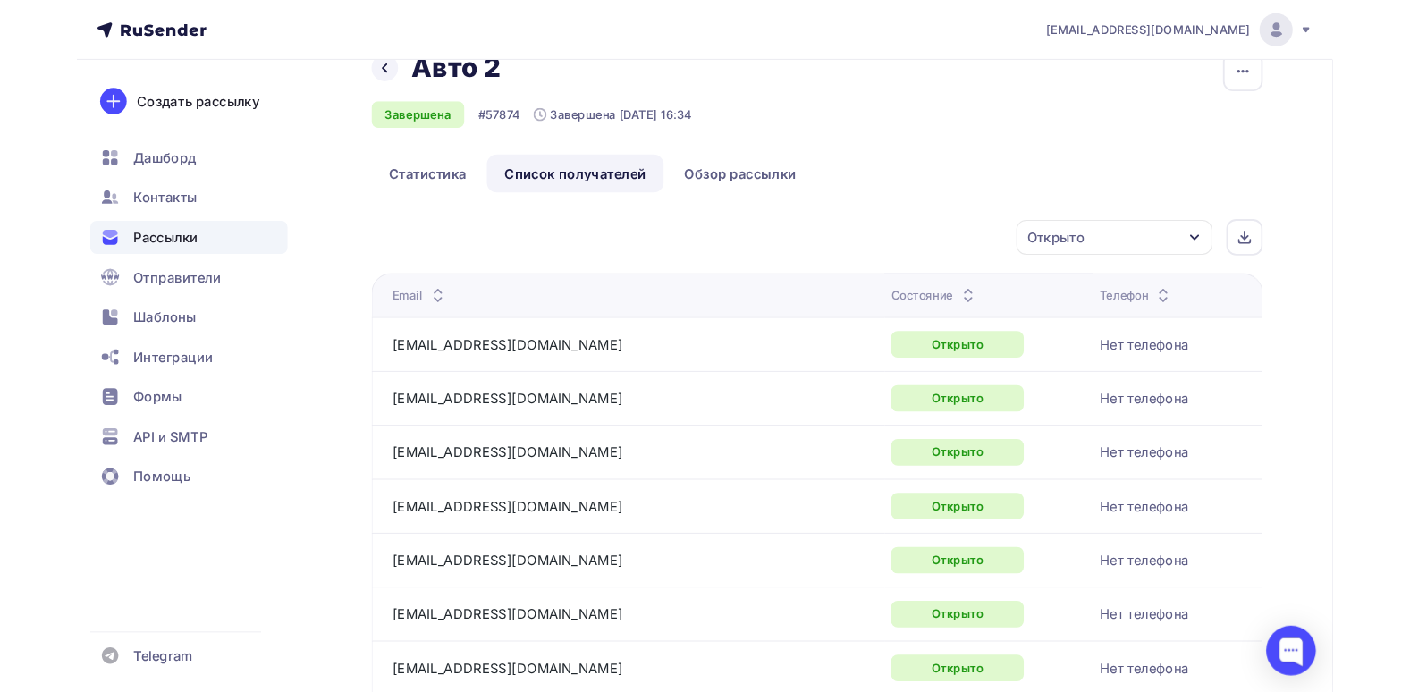
scroll to position [0, 0]
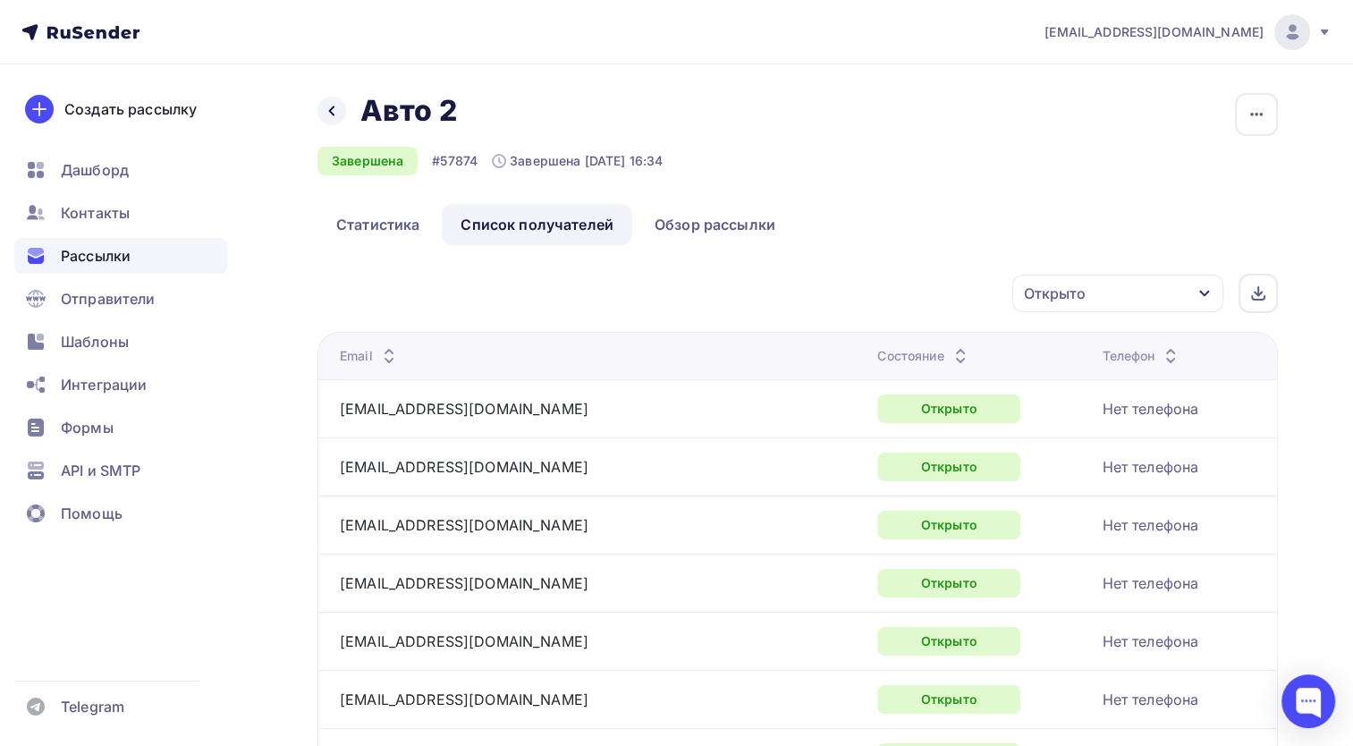
click at [1157, 296] on div "Открыто" at bounding box center [1117, 293] width 211 height 38
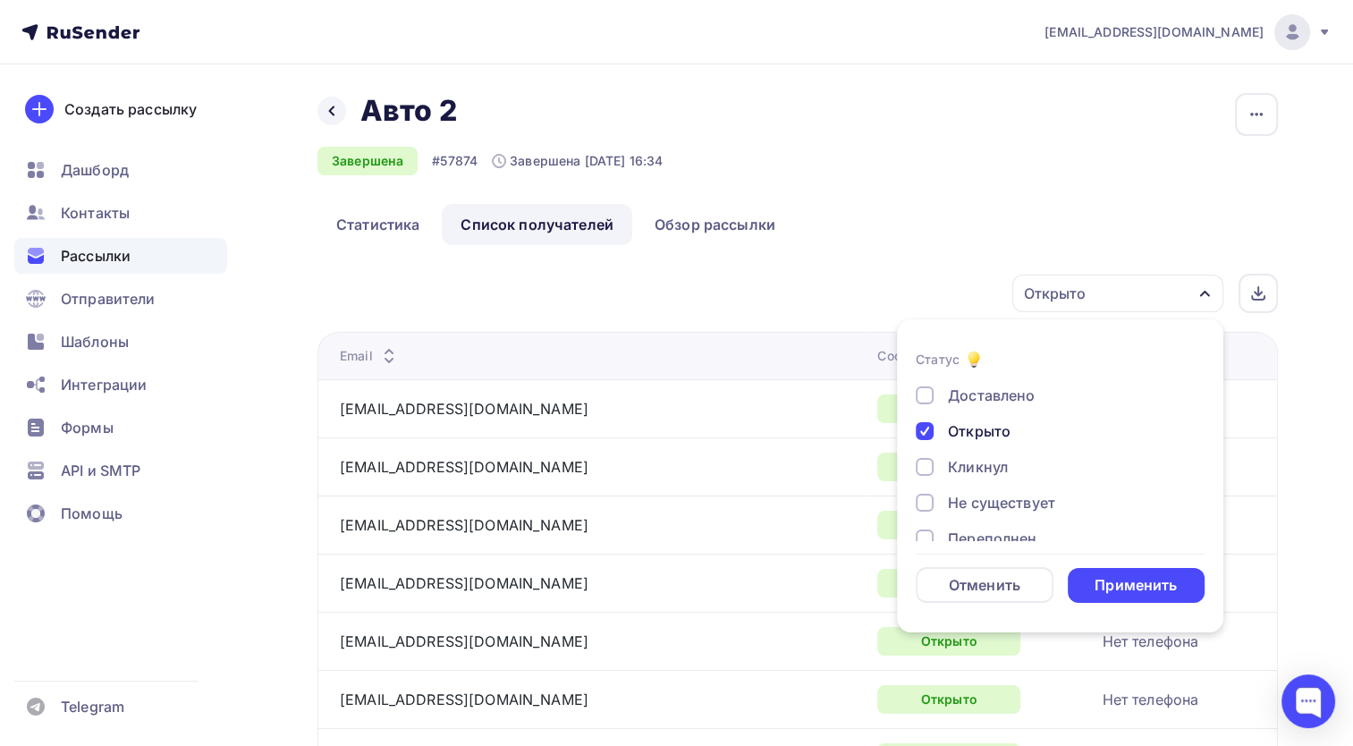
click at [990, 435] on div "Открыто" at bounding box center [979, 430] width 63 height 21
click at [944, 485] on div "Доставлено Открыто Кликнул Не существует Переполнен Недоступен Отписан [GEOGRAP…" at bounding box center [1060, 538] width 289 height 308
click at [941, 471] on div "Кликнул" at bounding box center [1050, 466] width 268 height 21
click at [1106, 593] on div "Применить" at bounding box center [1135, 585] width 82 height 21
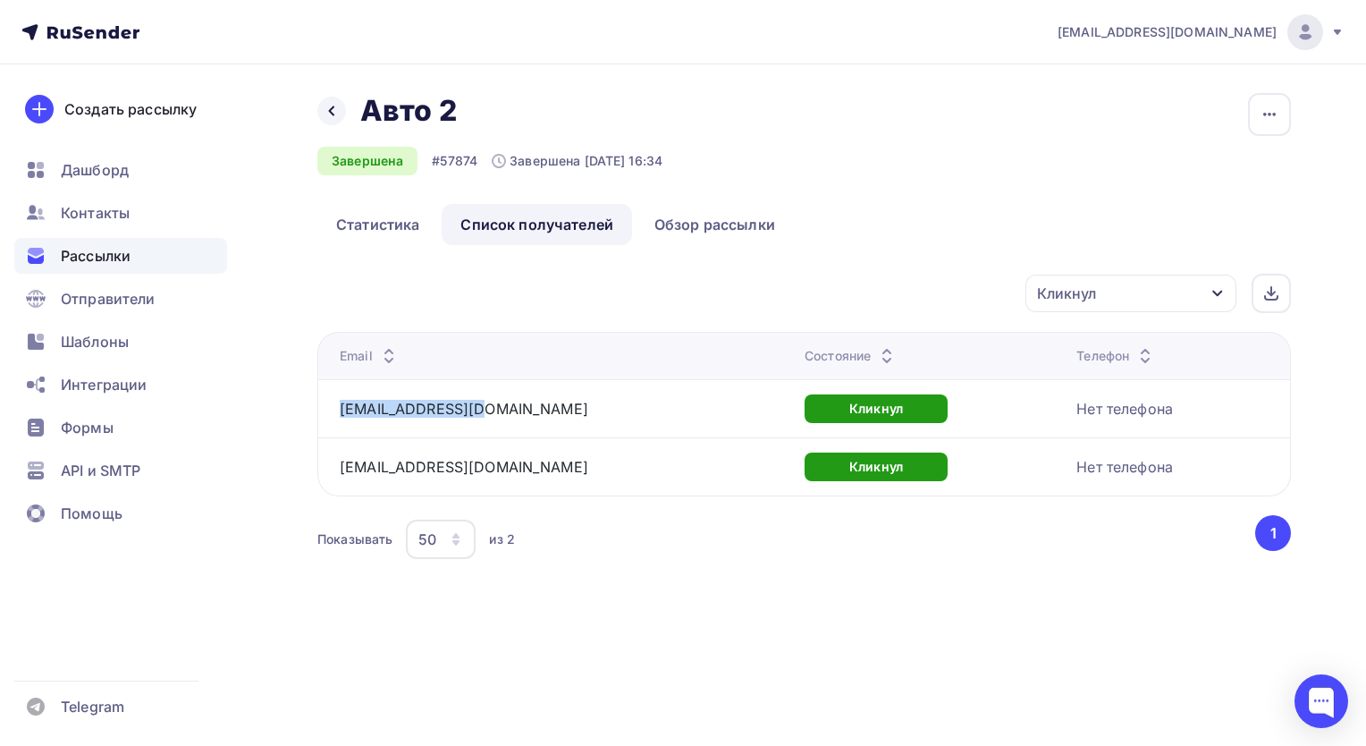
drag, startPoint x: 505, startPoint y: 416, endPoint x: 335, endPoint y: 413, distance: 169.9
click at [335, 413] on td "[EMAIL_ADDRESS][DOMAIN_NAME]" at bounding box center [557, 408] width 480 height 58
drag, startPoint x: 335, startPoint y: 413, endPoint x: 374, endPoint y: 409, distance: 38.6
copy link "[EMAIL_ADDRESS][DOMAIN_NAME]"
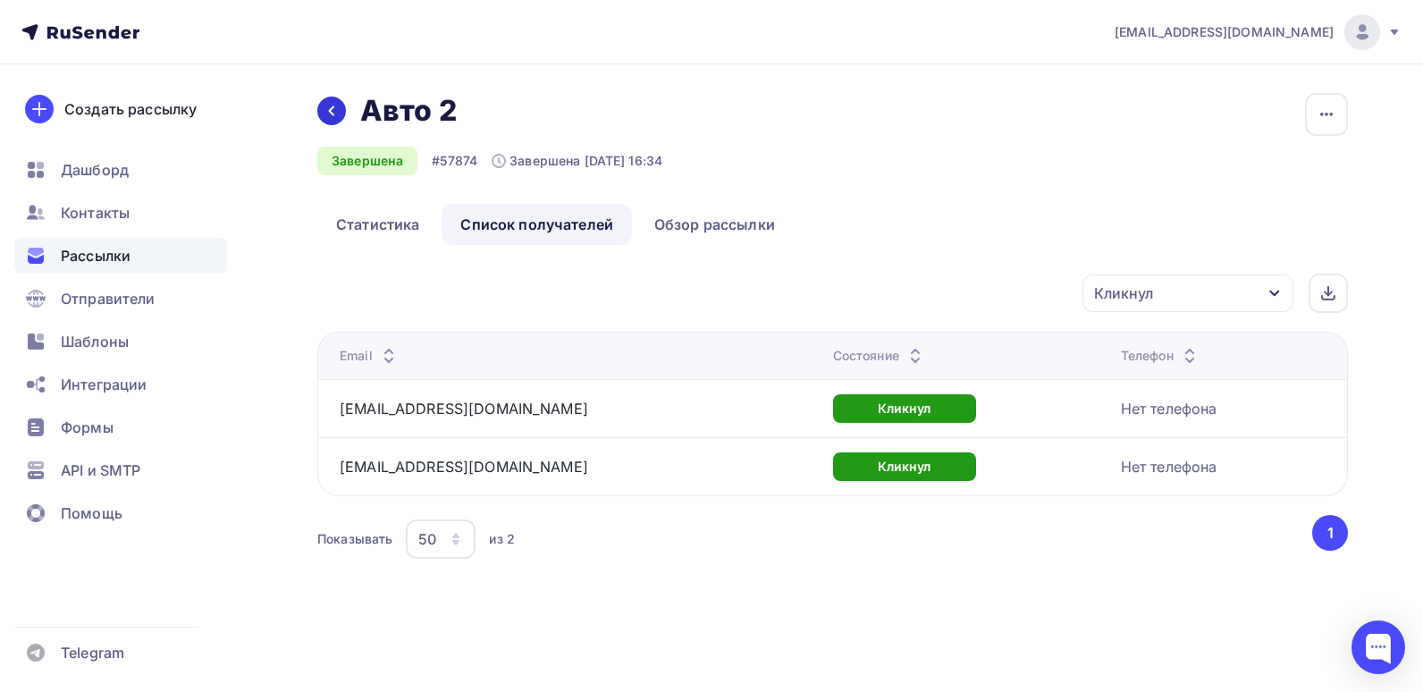
click at [334, 114] on icon at bounding box center [332, 111] width 14 height 14
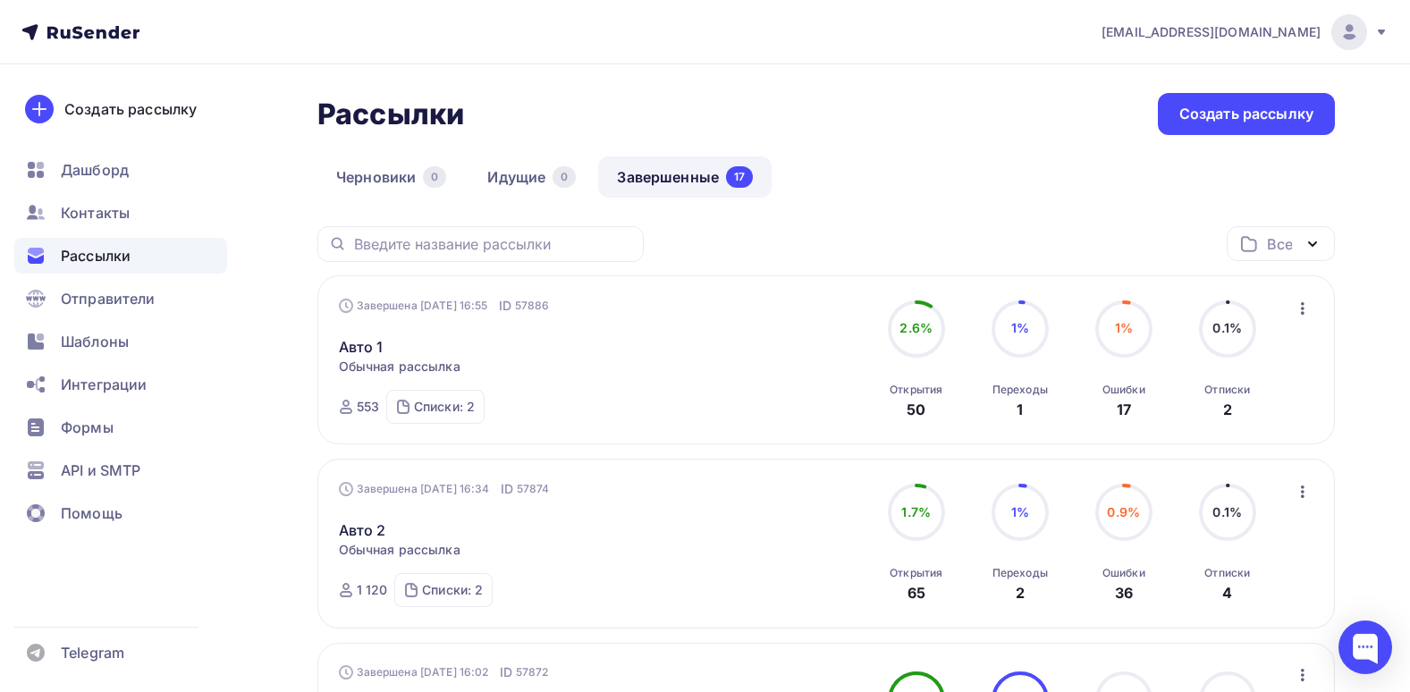
click at [100, 255] on span "Рассылки" at bounding box center [96, 255] width 70 height 21
click at [360, 530] on link "Авто 2" at bounding box center [362, 529] width 47 height 21
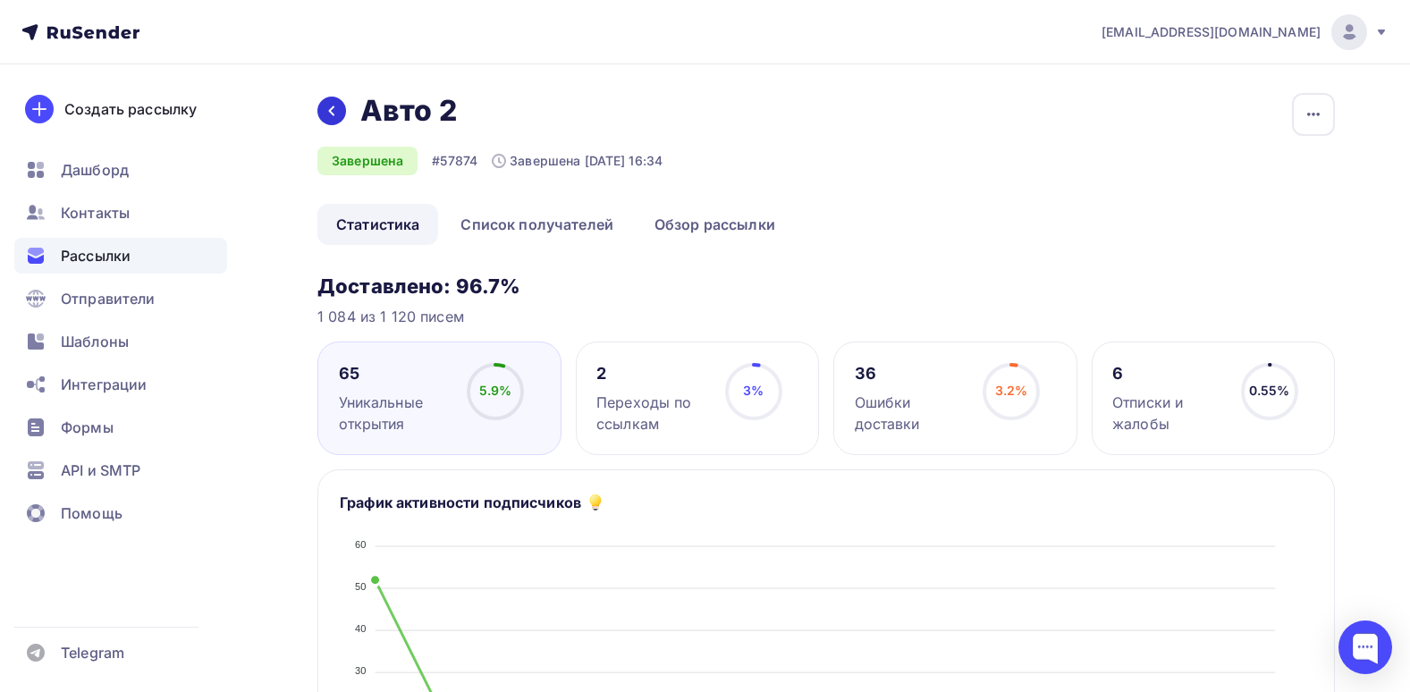
click at [334, 117] on icon at bounding box center [332, 111] width 14 height 14
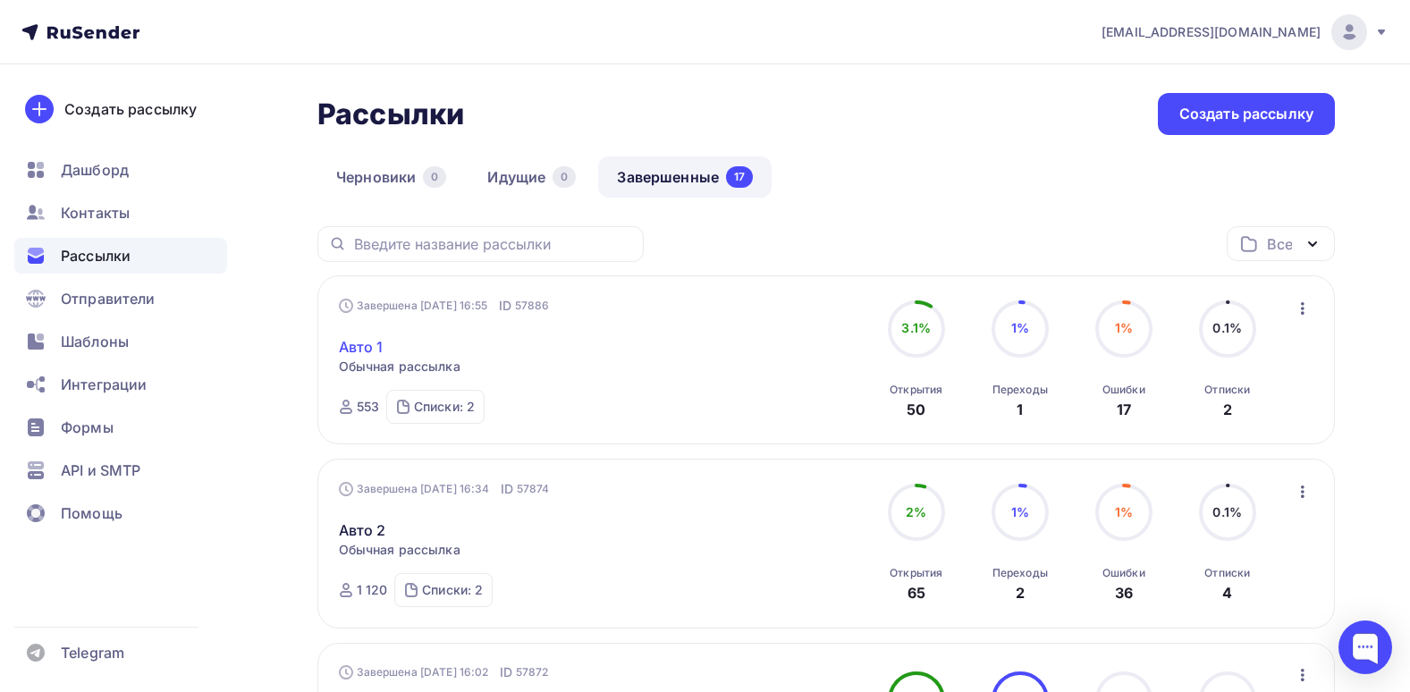
click at [369, 346] on link "Авто 1" at bounding box center [361, 346] width 45 height 21
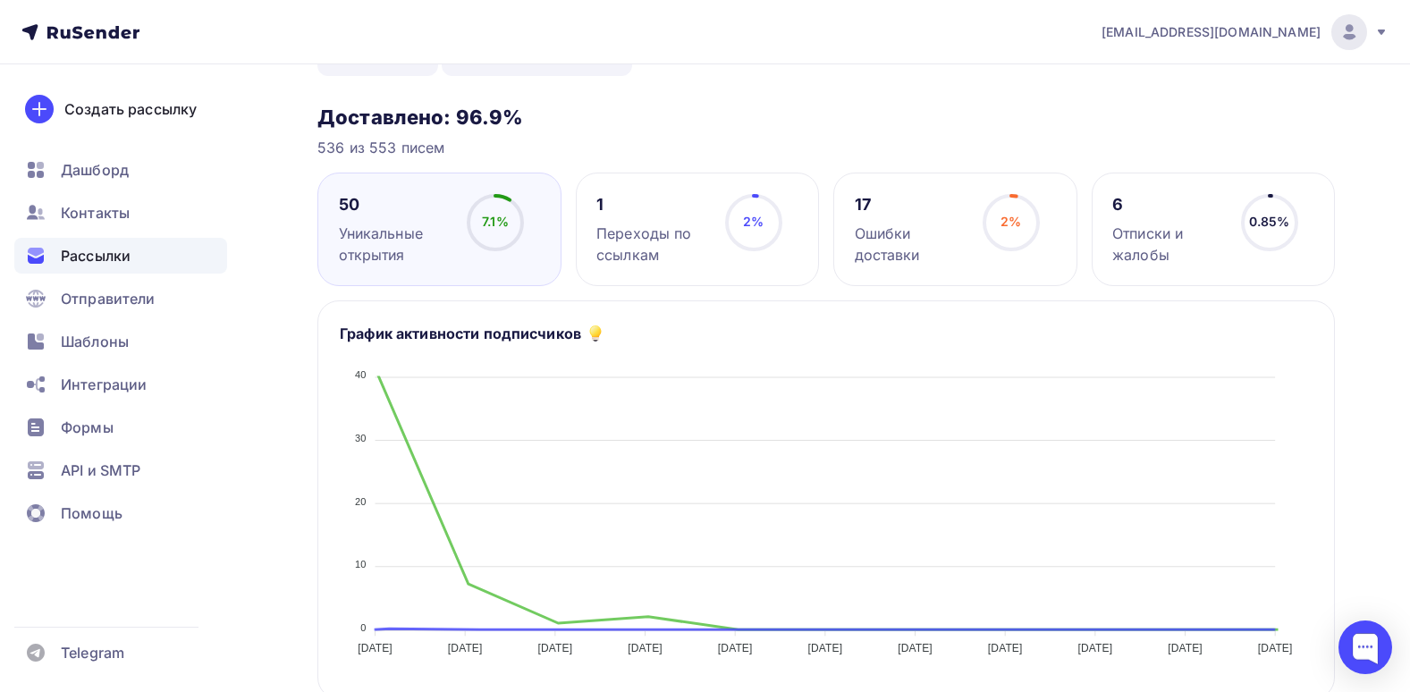
scroll to position [179, 0]
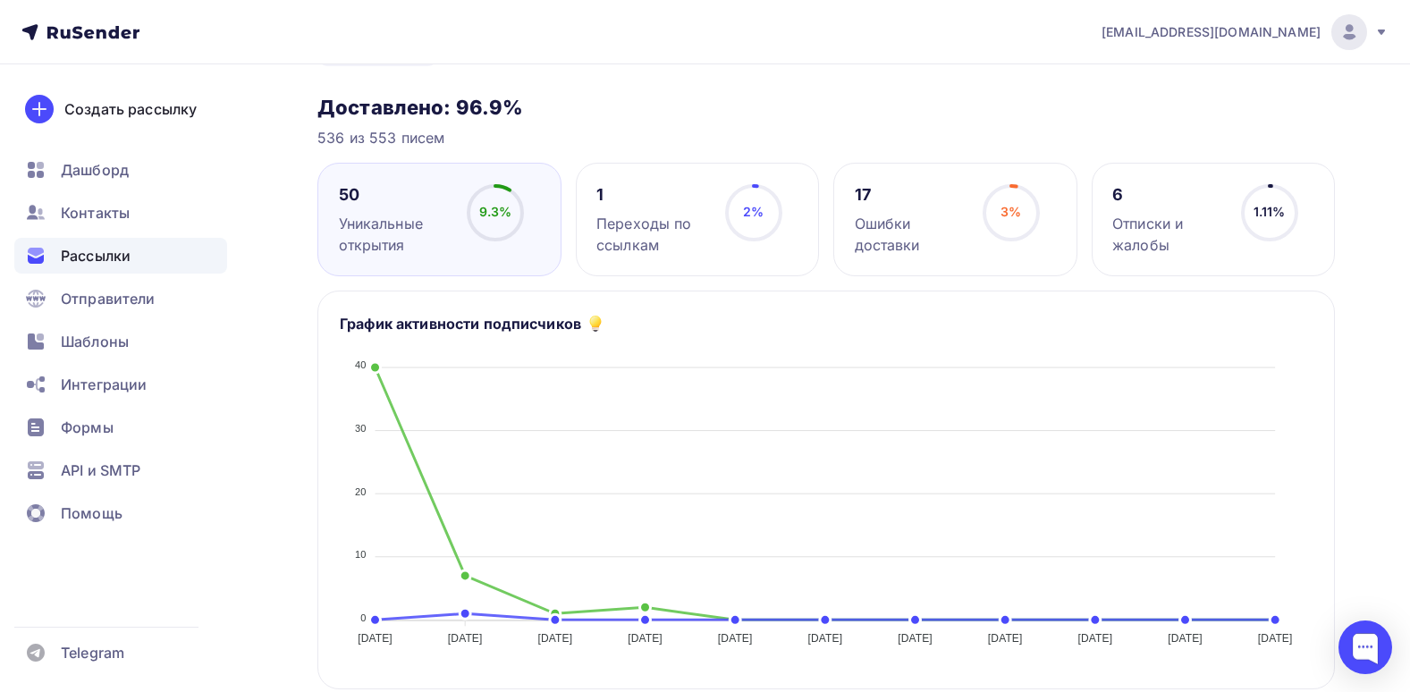
drag, startPoint x: 508, startPoint y: 111, endPoint x: 488, endPoint y: 95, distance: 25.4
click at [488, 95] on h3 "Доставлено: 96.9%" at bounding box center [825, 107] width 1017 height 25
click at [486, 95] on h3 "Доставлено: 96.9%" at bounding box center [825, 107] width 1017 height 25
click at [449, 79] on div "Назад Авто 1 Авто 1 Завершена #57886 Завершена [DATE] 16:55 Копировать Добавить…" at bounding box center [825, 689] width 1017 height 1550
drag, startPoint x: 536, startPoint y: 105, endPoint x: 316, endPoint y: 111, distance: 220.0
